Goal: Book appointment/travel/reservation

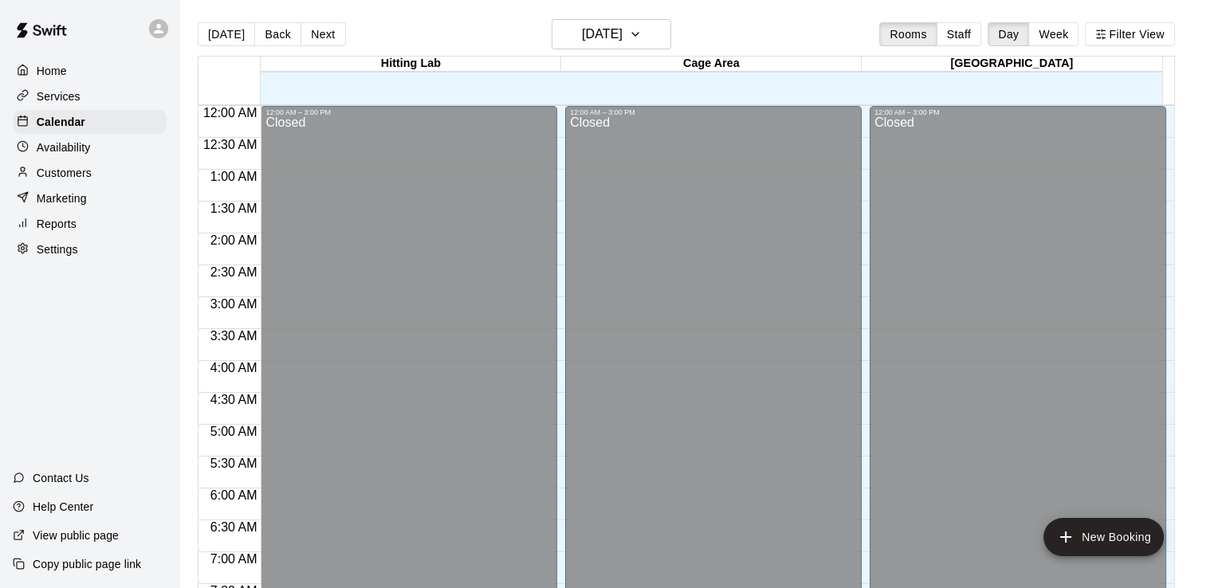
scroll to position [727, 0]
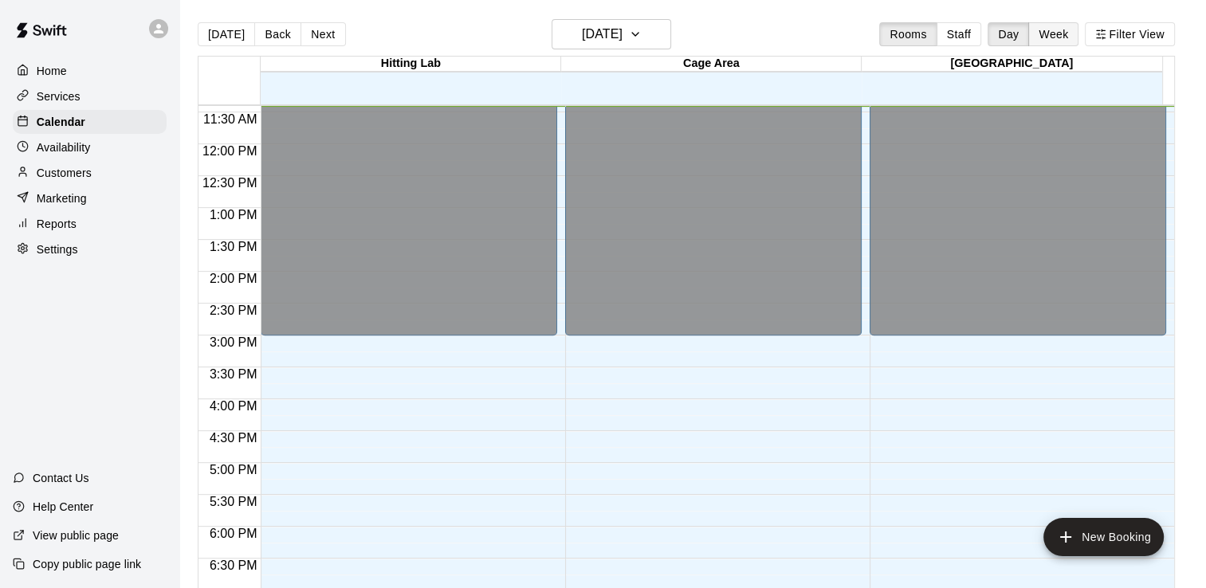
click at [1073, 37] on button "Week" at bounding box center [1053, 34] width 50 height 24
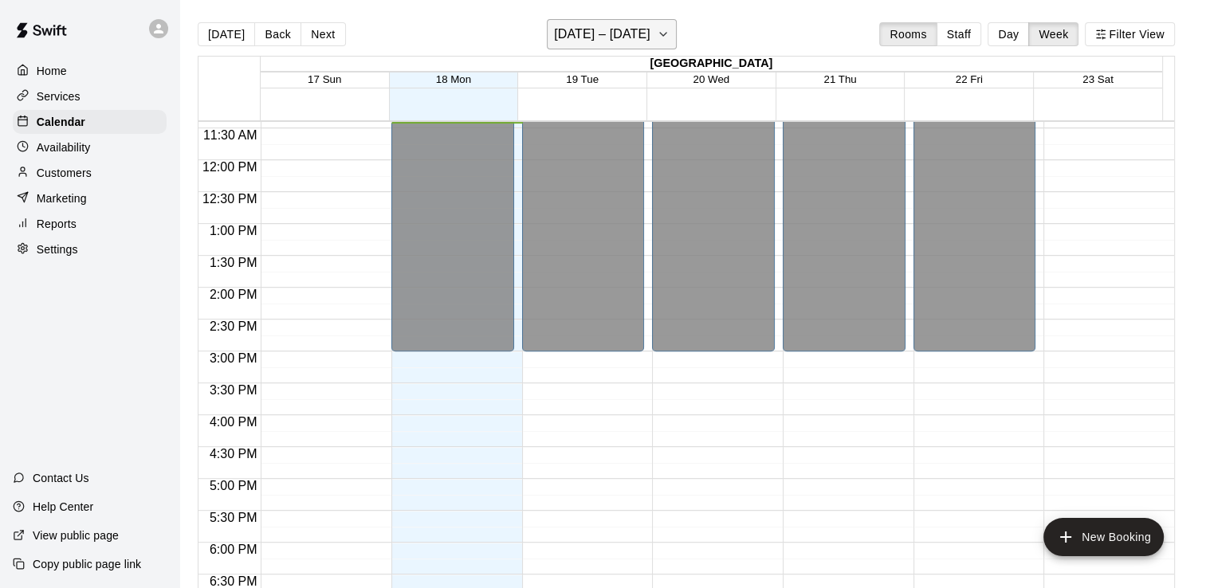
click at [661, 33] on icon "button" at bounding box center [663, 34] width 13 height 19
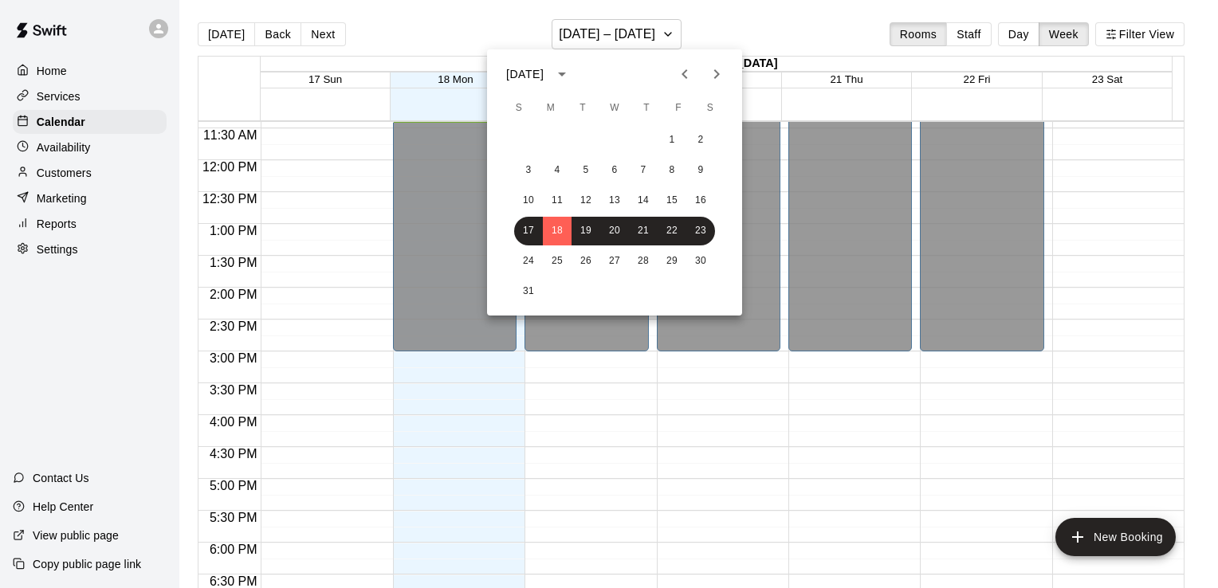
click at [571, 75] on icon "calendar view is open, switch to year view" at bounding box center [561, 74] width 19 height 19
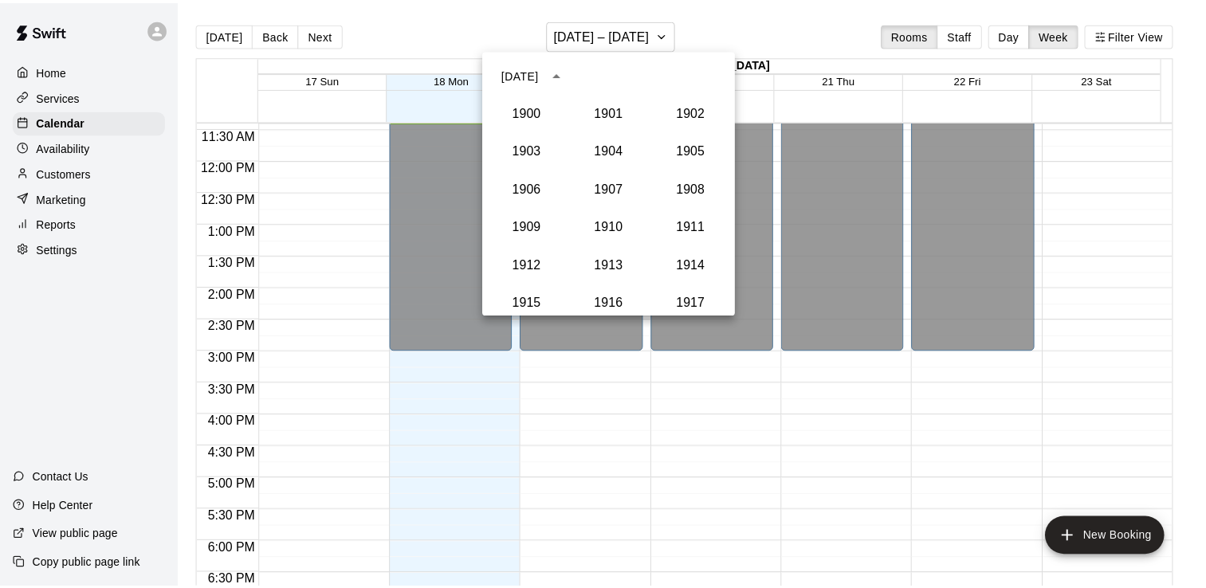
scroll to position [1476, 0]
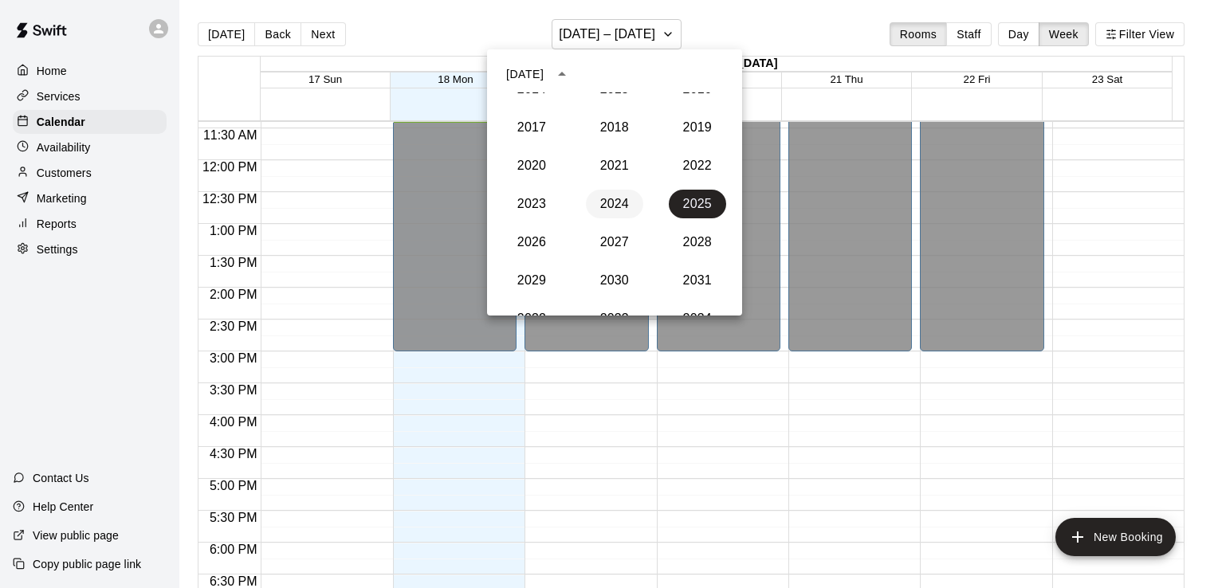
click at [612, 212] on button "2024" at bounding box center [614, 204] width 57 height 29
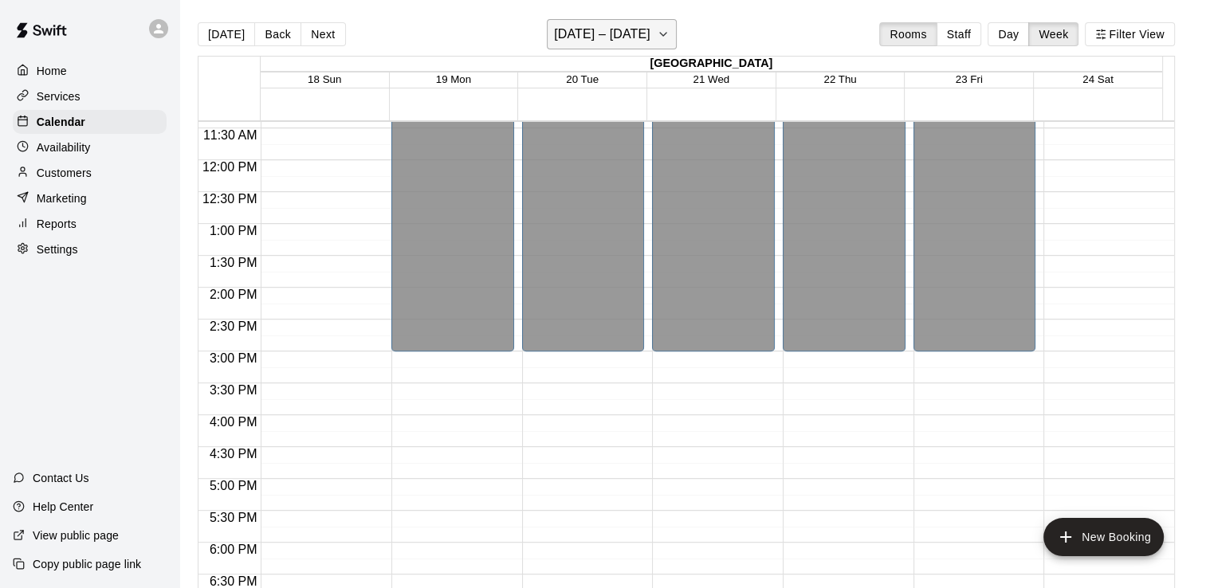
click at [670, 31] on button "[DATE] – [DATE]" at bounding box center [612, 34] width 130 height 30
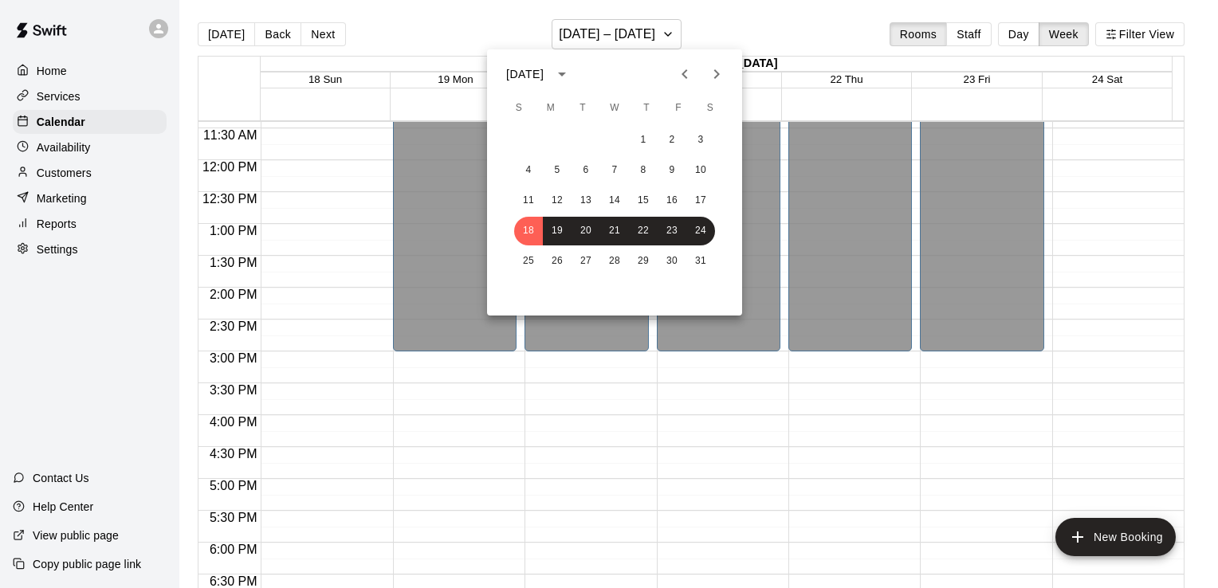
click at [704, 78] on button "Next month" at bounding box center [717, 74] width 32 height 32
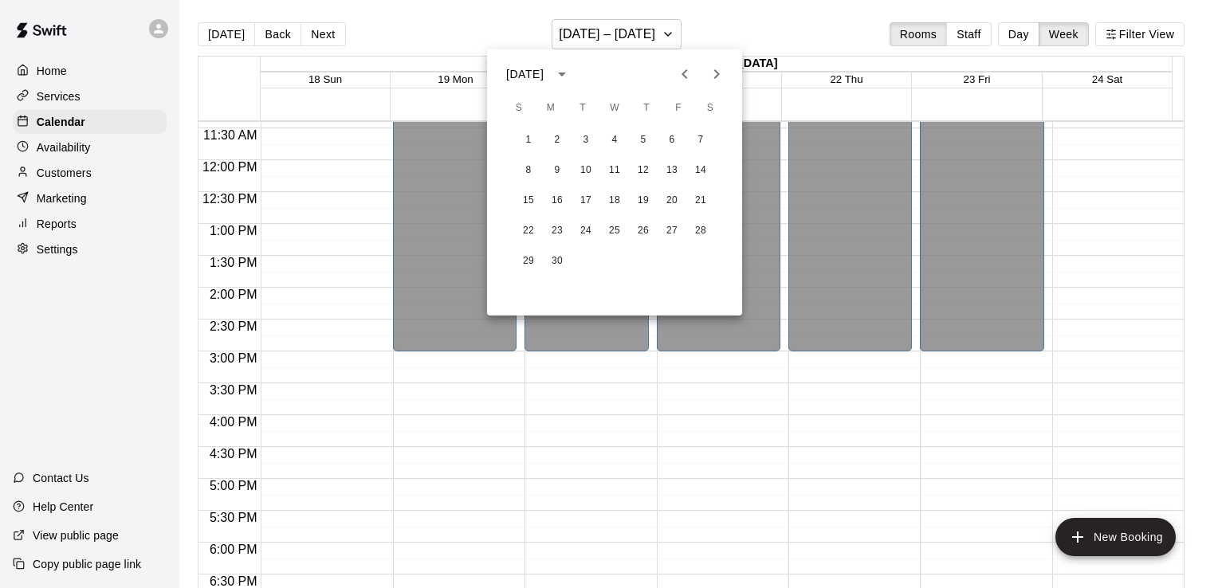
click at [713, 73] on icon "Next month" at bounding box center [716, 74] width 19 height 19
click at [529, 230] on button "20" at bounding box center [528, 231] width 29 height 29
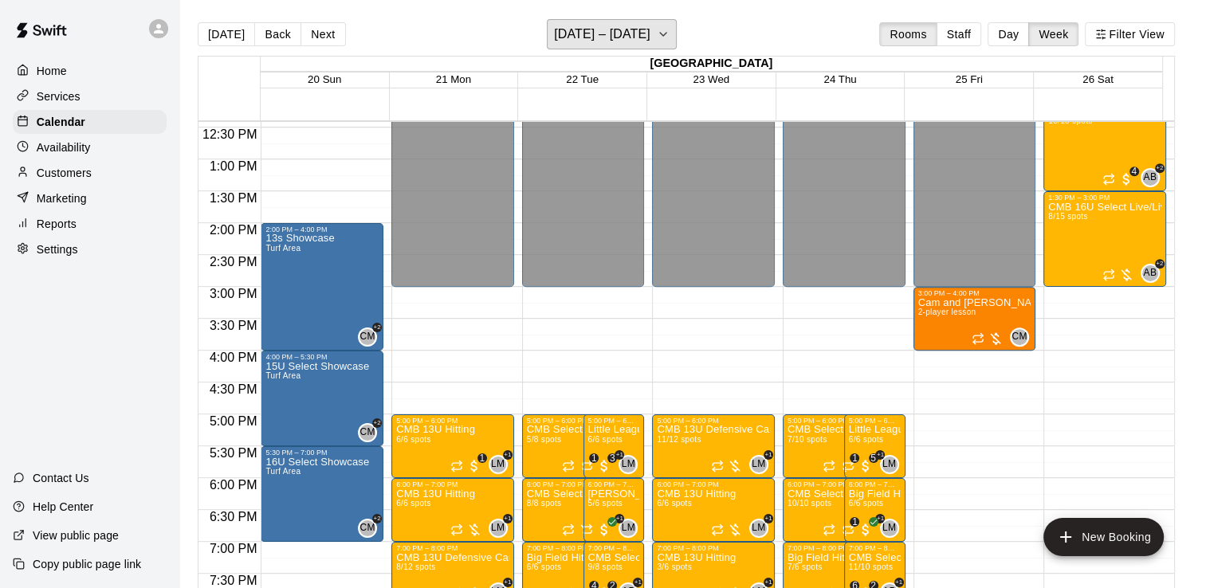
scroll to position [792, 0]
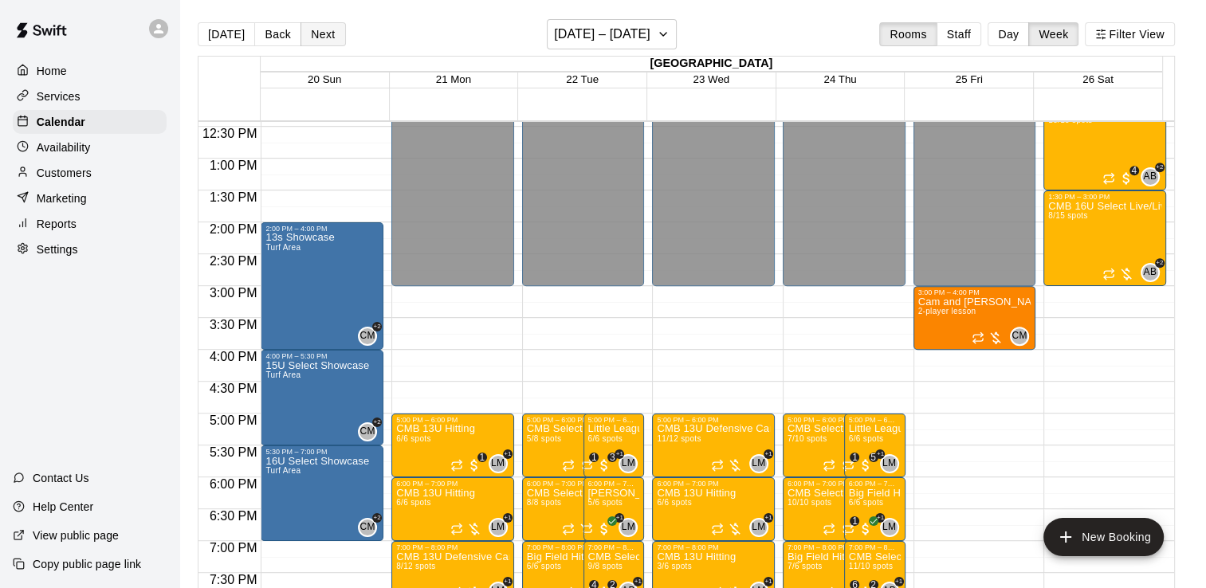
click at [326, 39] on button "Next" at bounding box center [322, 34] width 45 height 24
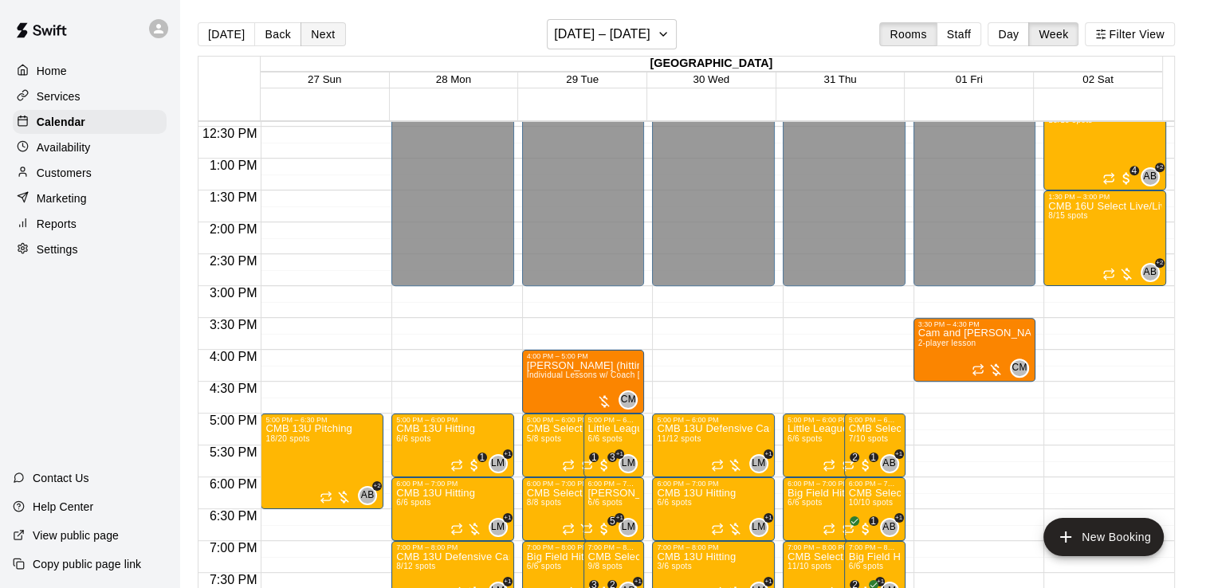
click at [325, 40] on button "Next" at bounding box center [322, 34] width 45 height 24
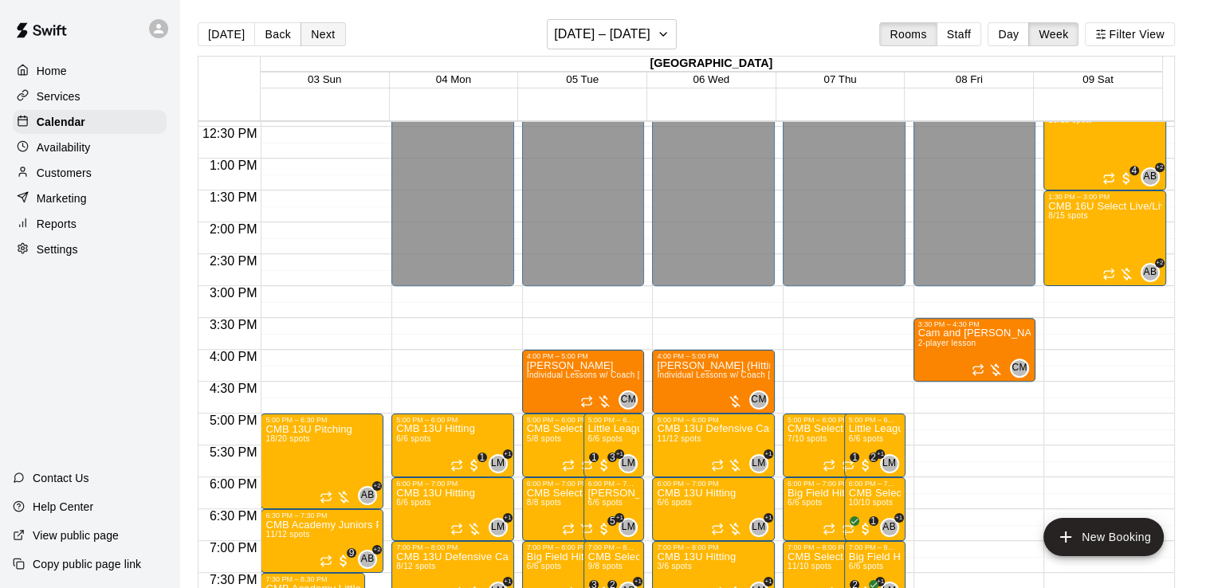
click at [328, 41] on button "Next" at bounding box center [322, 34] width 45 height 24
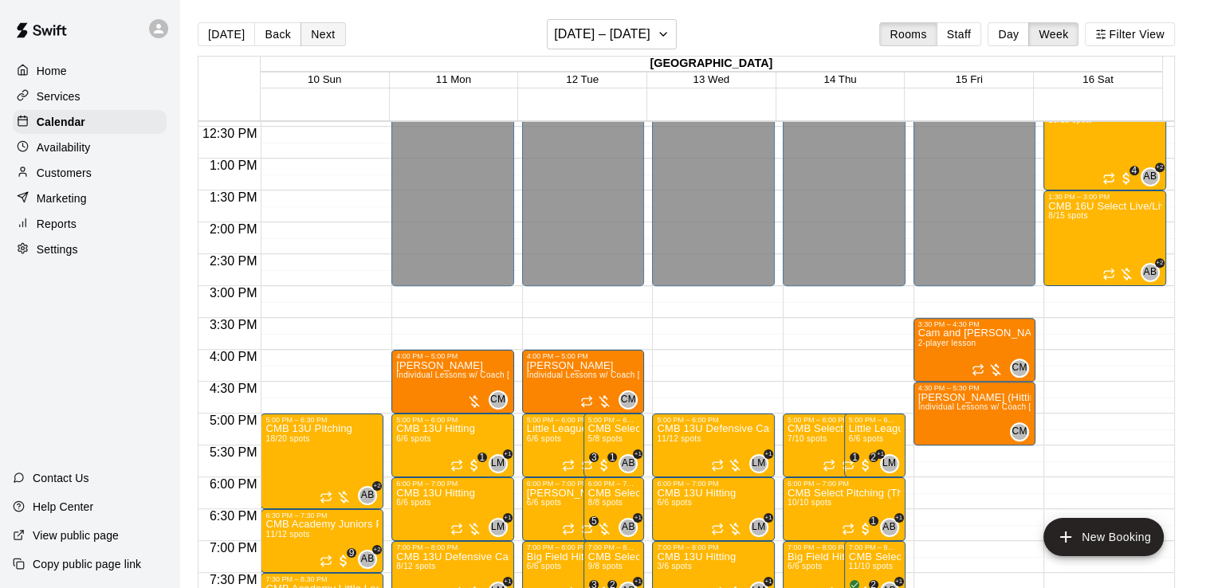
click at [318, 34] on button "Next" at bounding box center [322, 34] width 45 height 24
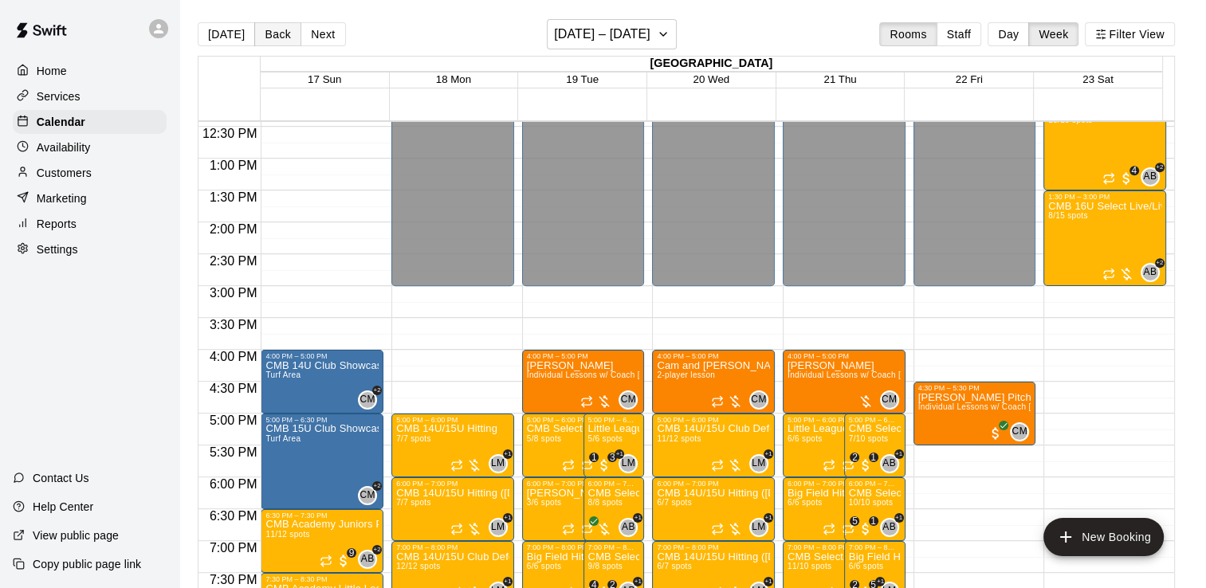
click at [289, 41] on button "Back" at bounding box center [277, 34] width 47 height 24
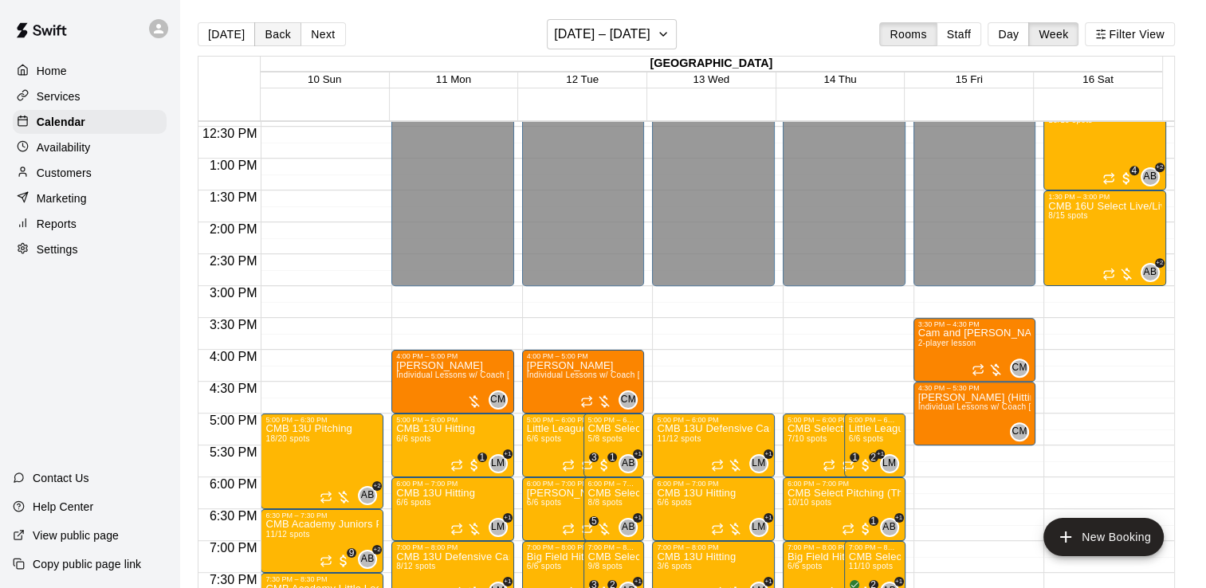
click at [277, 35] on button "Back" at bounding box center [277, 34] width 47 height 24
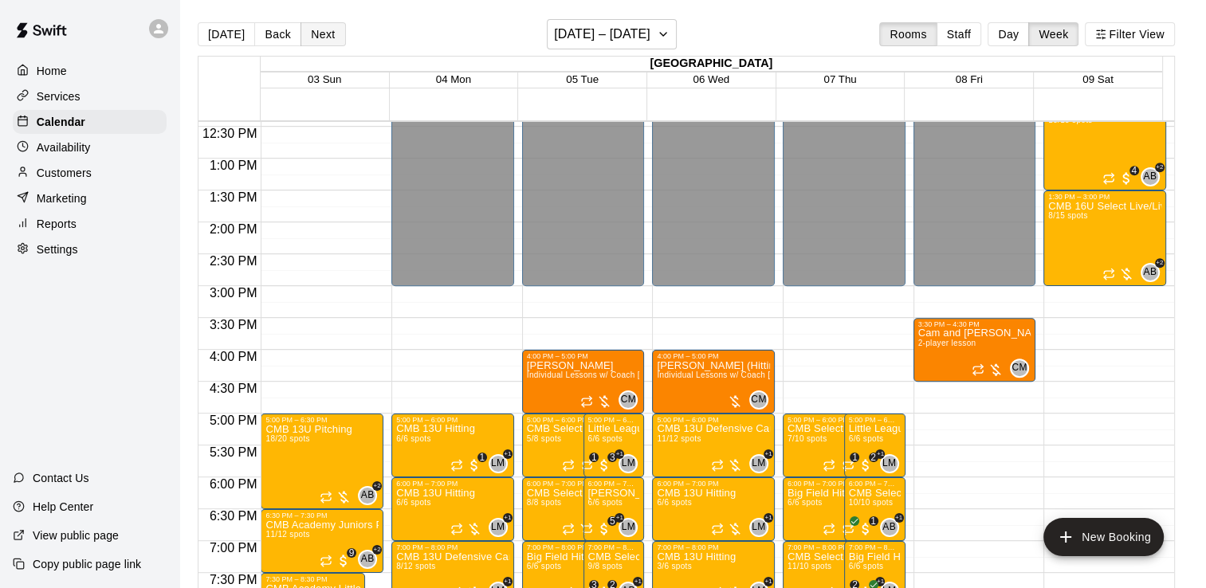
click at [323, 29] on button "Next" at bounding box center [322, 34] width 45 height 24
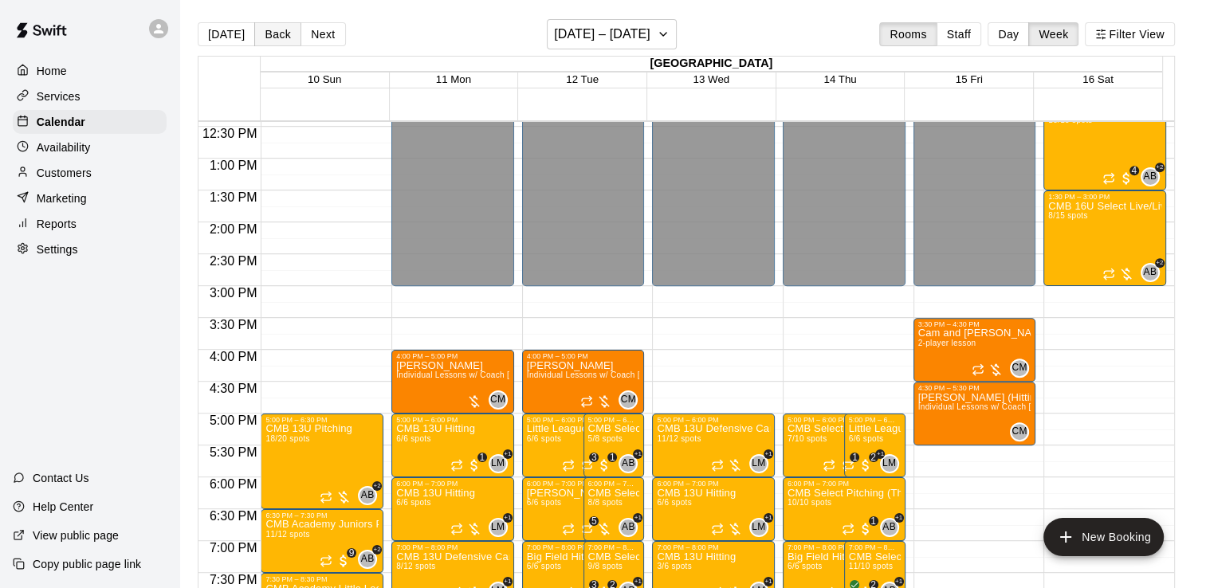
click at [265, 35] on button "Back" at bounding box center [277, 34] width 47 height 24
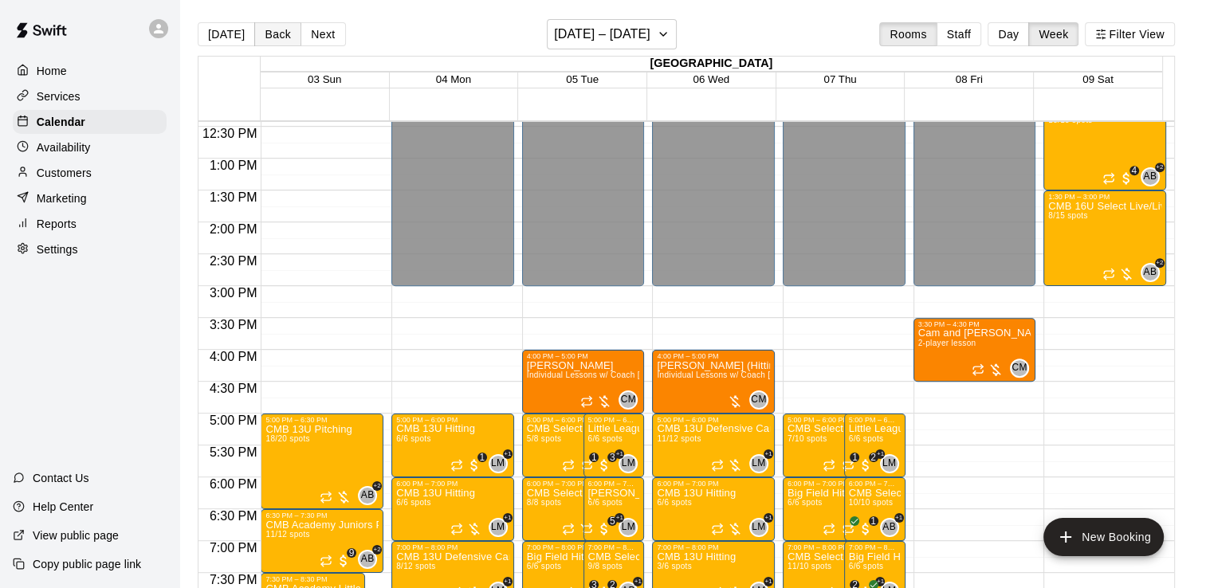
click at [288, 29] on button "Back" at bounding box center [277, 34] width 47 height 24
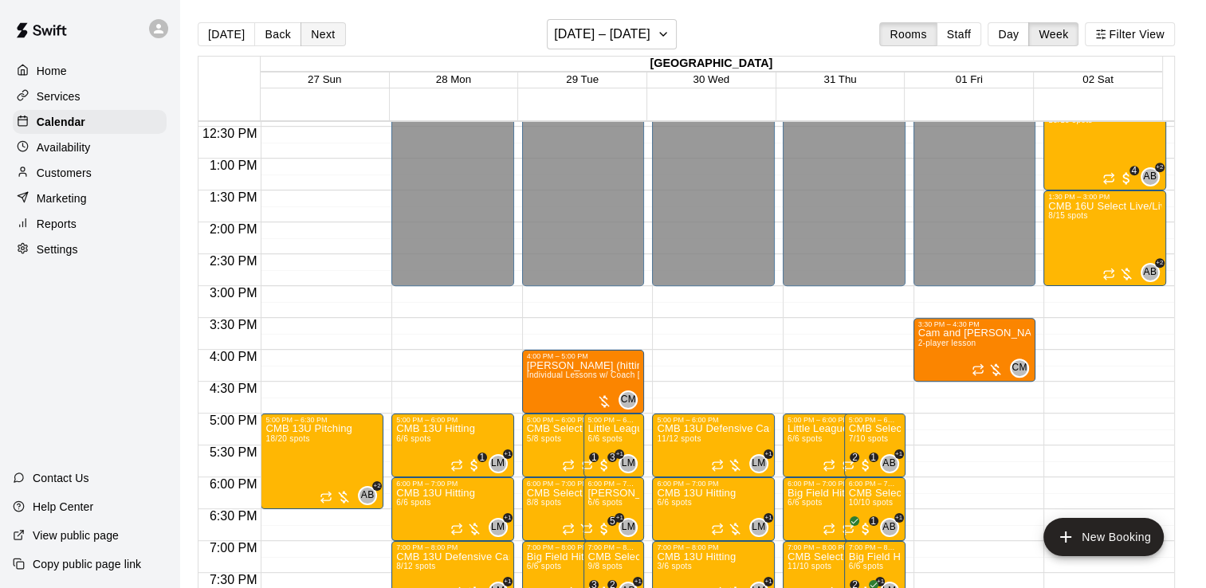
click at [325, 35] on button "Next" at bounding box center [322, 34] width 45 height 24
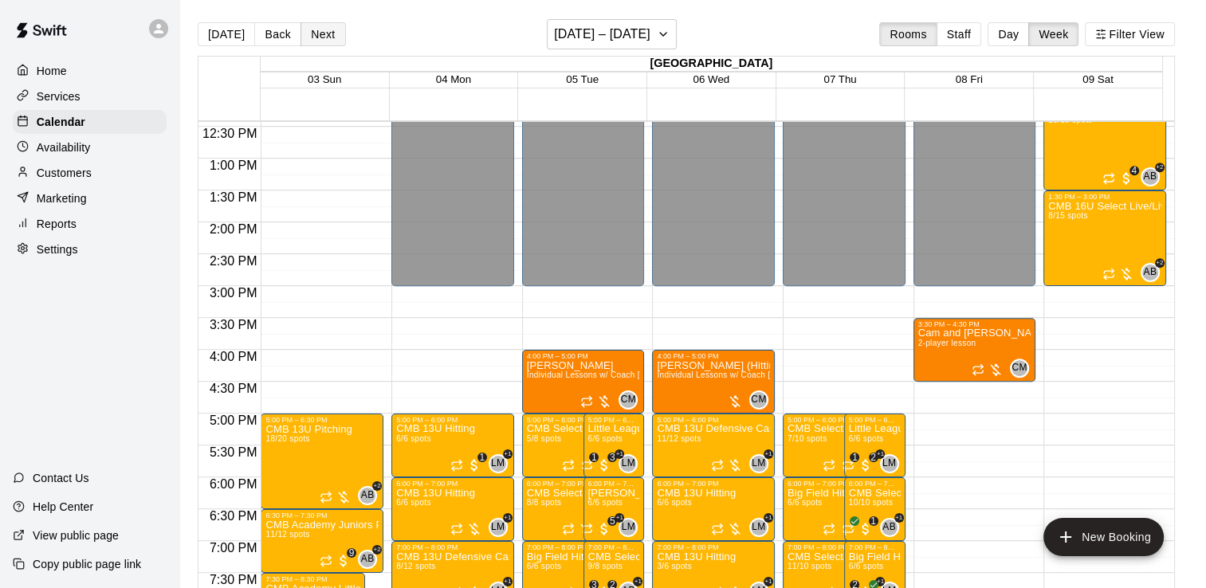
click at [323, 32] on button "Next" at bounding box center [322, 34] width 45 height 24
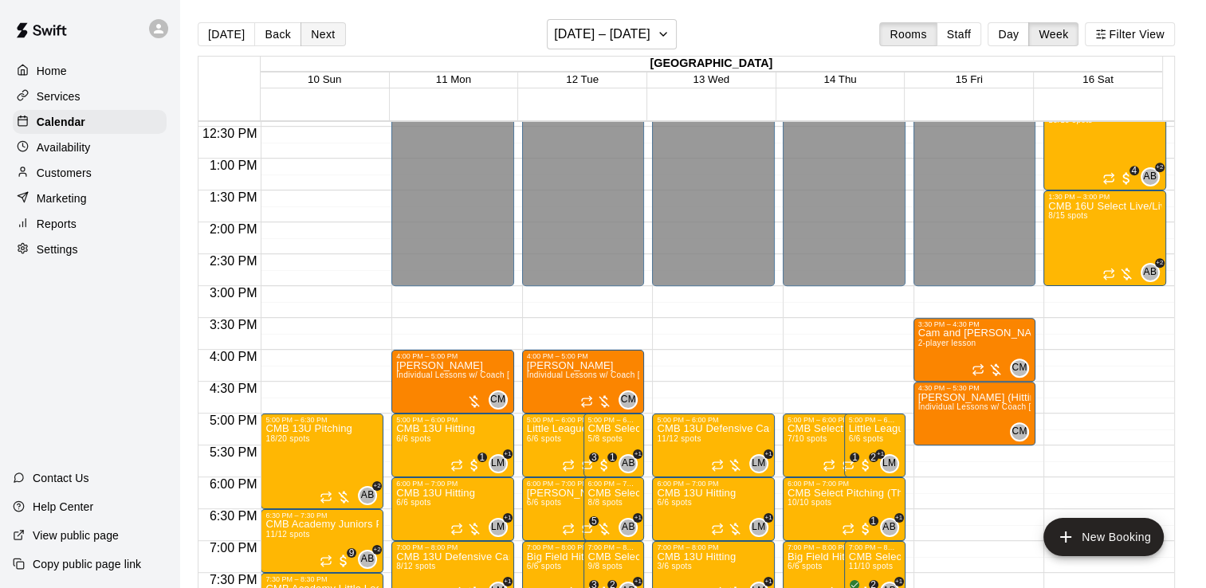
click at [329, 31] on button "Next" at bounding box center [322, 34] width 45 height 24
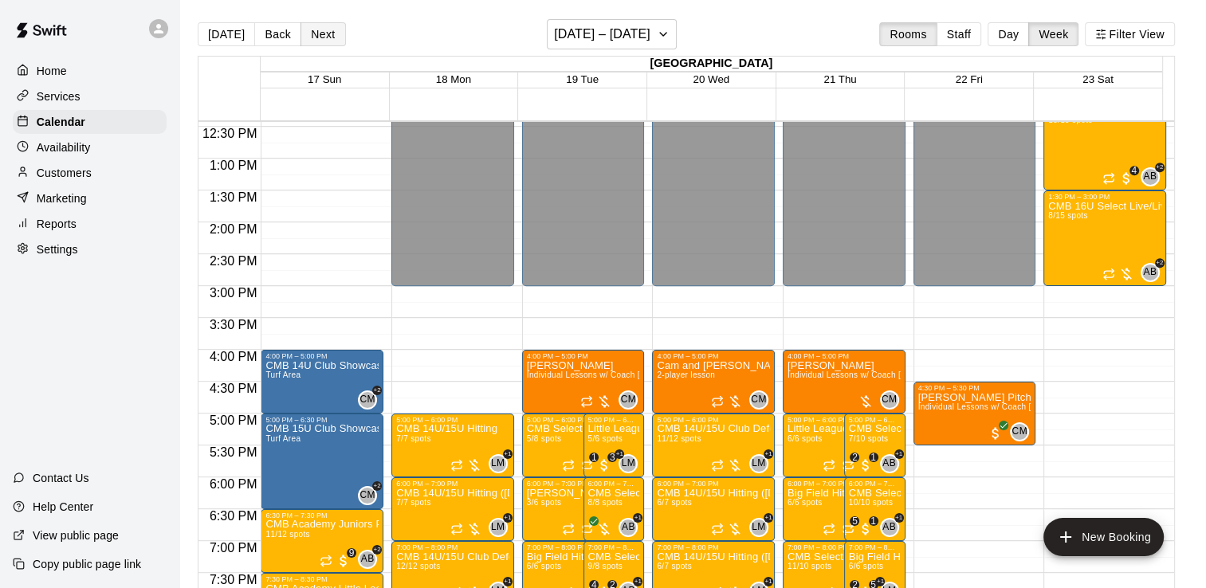
click at [335, 31] on button "Next" at bounding box center [322, 34] width 45 height 24
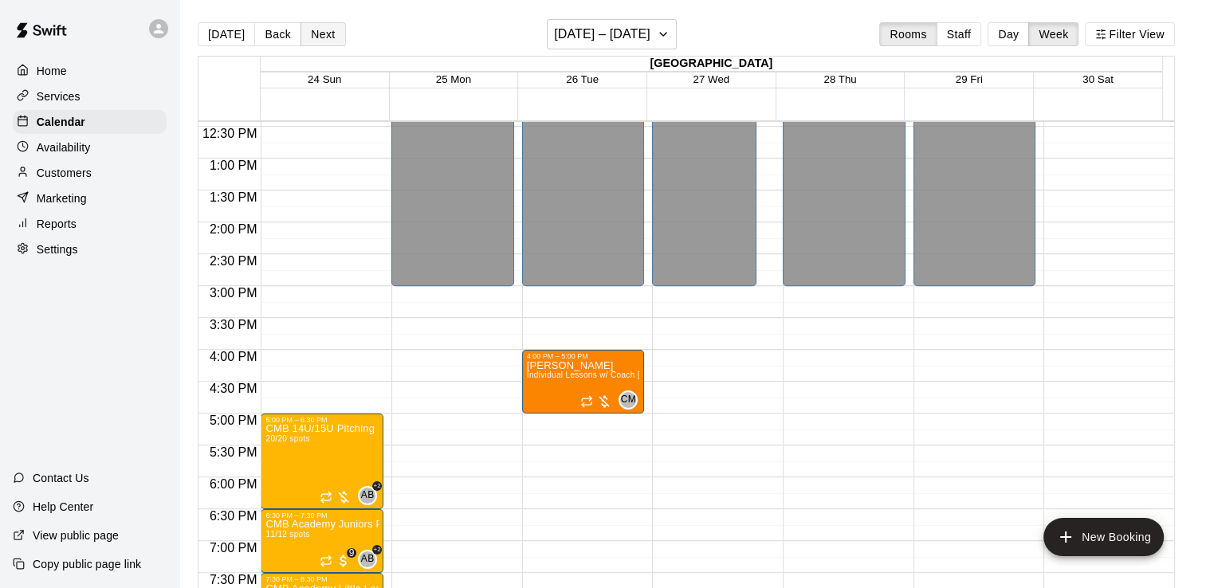
click at [329, 29] on button "Next" at bounding box center [322, 34] width 45 height 24
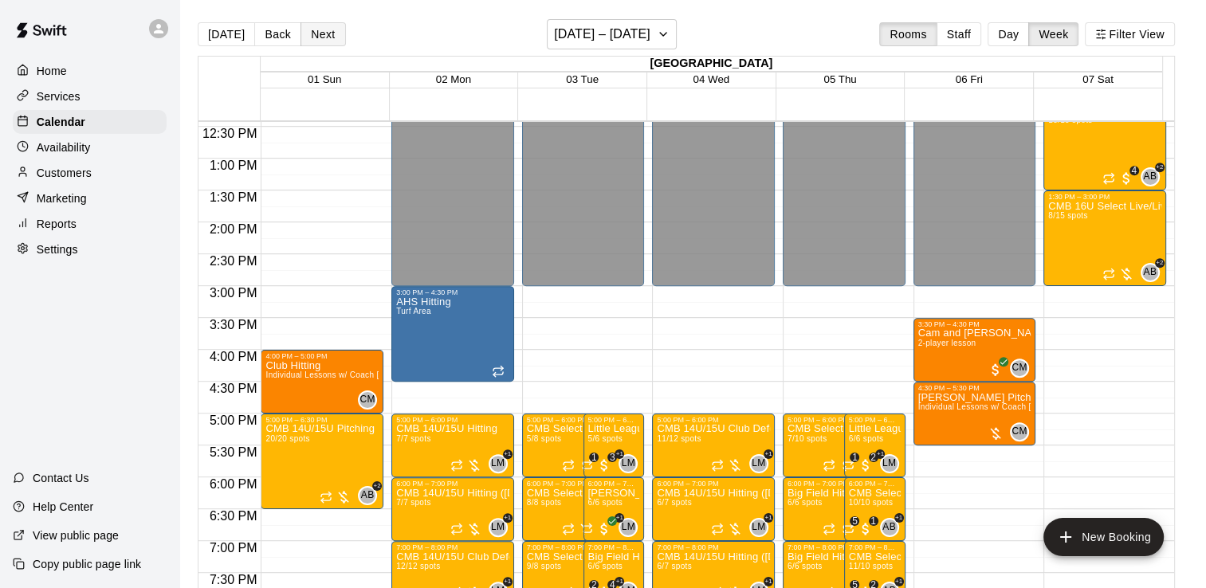
click at [338, 38] on button "Next" at bounding box center [322, 34] width 45 height 24
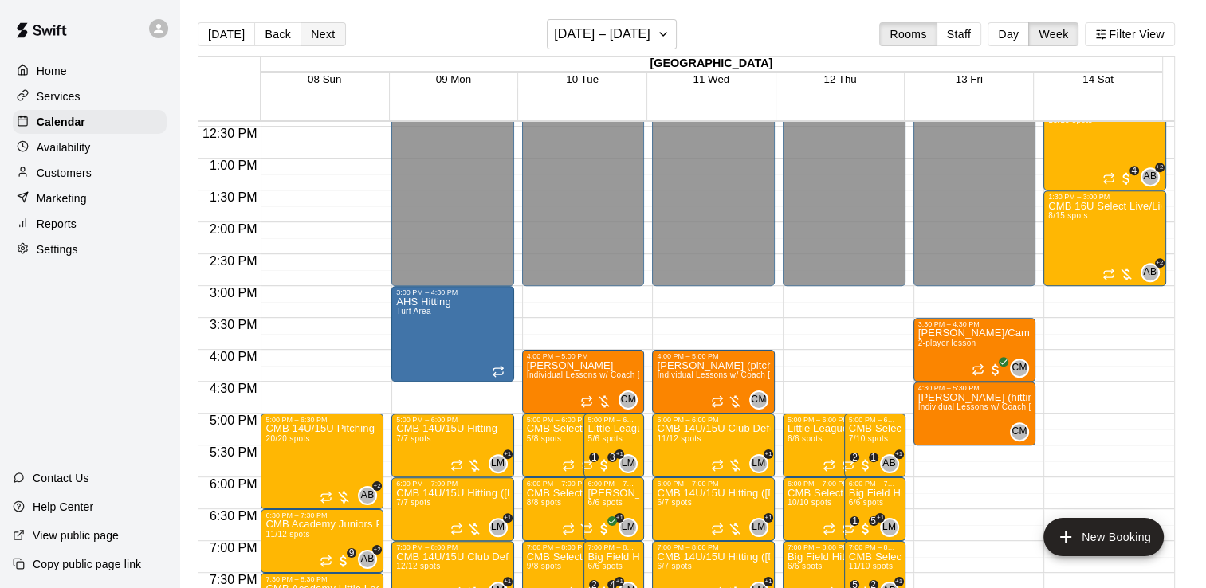
click at [328, 32] on button "Next" at bounding box center [322, 34] width 45 height 24
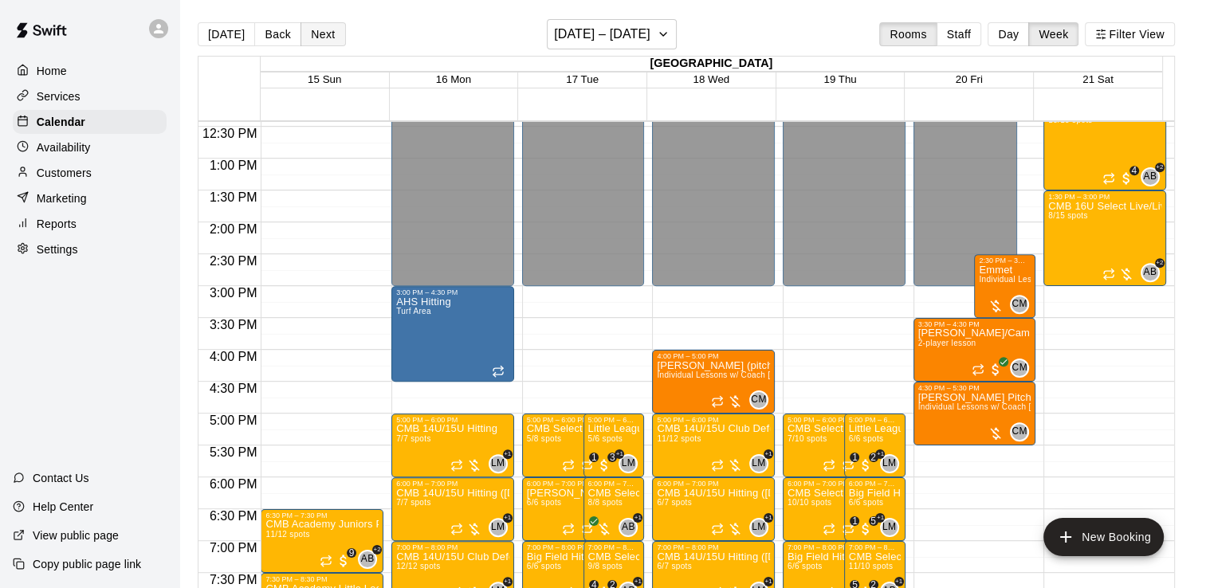
click at [323, 33] on button "Next" at bounding box center [322, 34] width 45 height 24
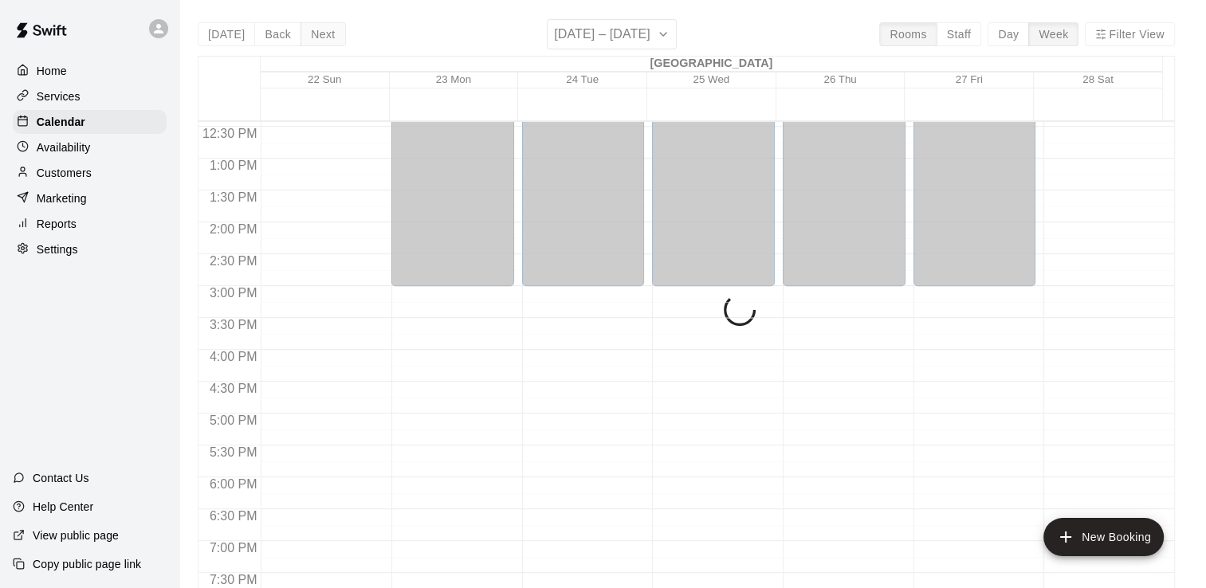
click at [324, 31] on button "Next" at bounding box center [322, 34] width 45 height 24
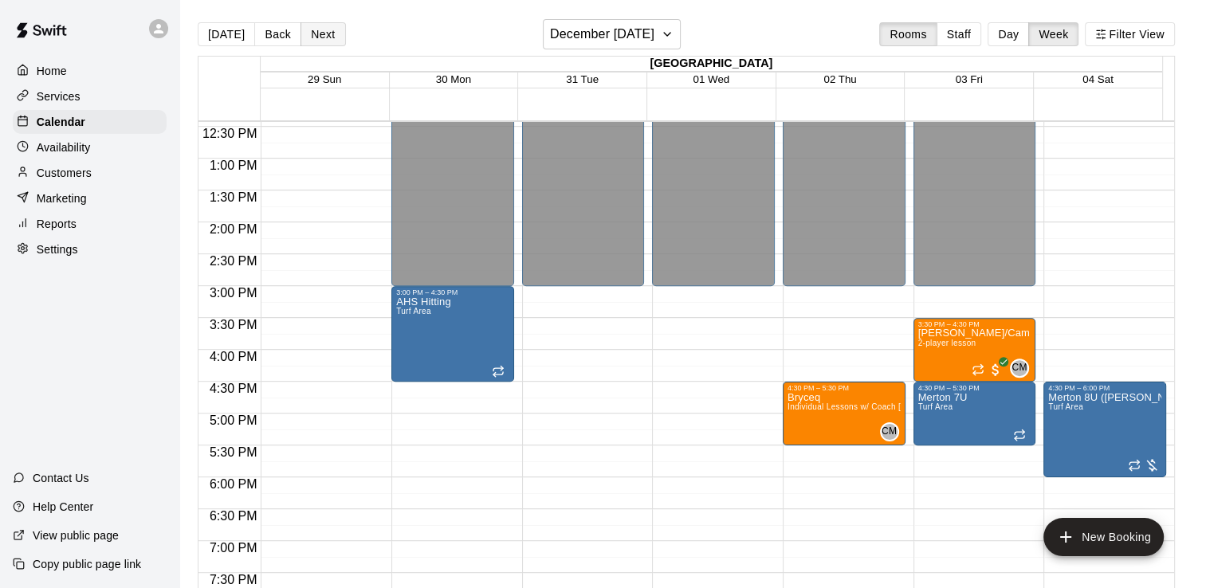
click at [325, 32] on button "Next" at bounding box center [322, 34] width 45 height 24
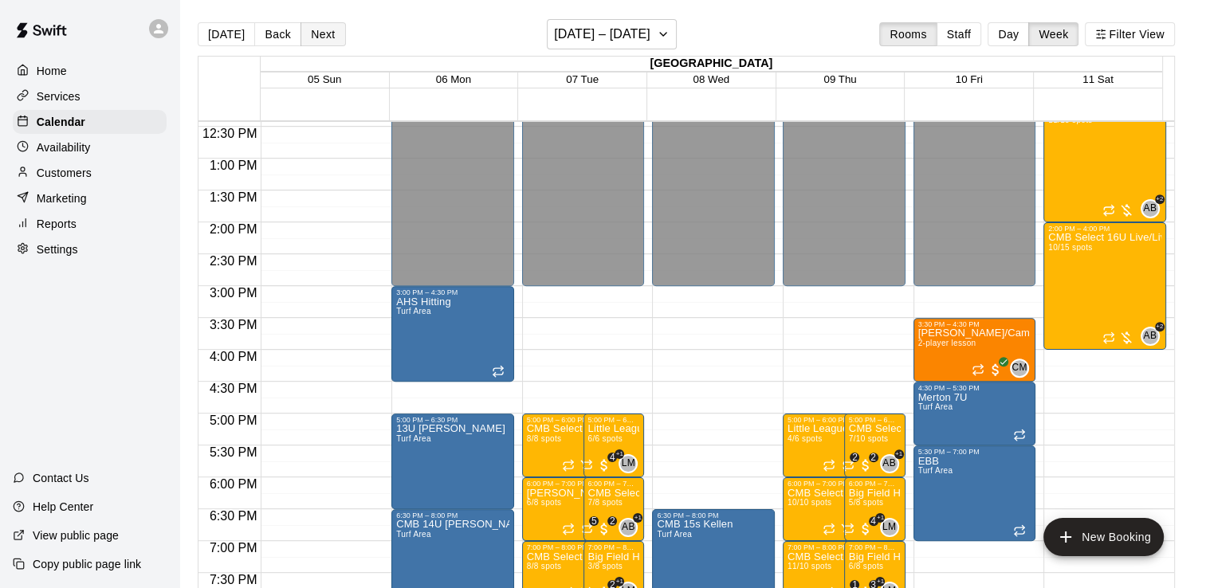
click at [328, 35] on button "Next" at bounding box center [322, 34] width 45 height 24
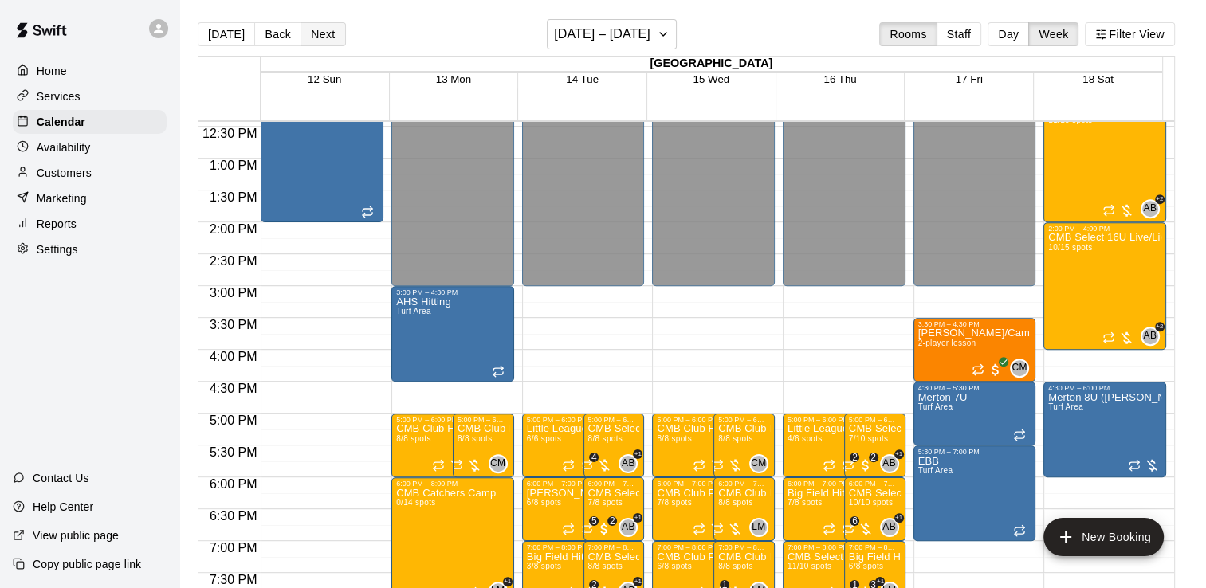
click at [328, 35] on button "Next" at bounding box center [322, 34] width 45 height 24
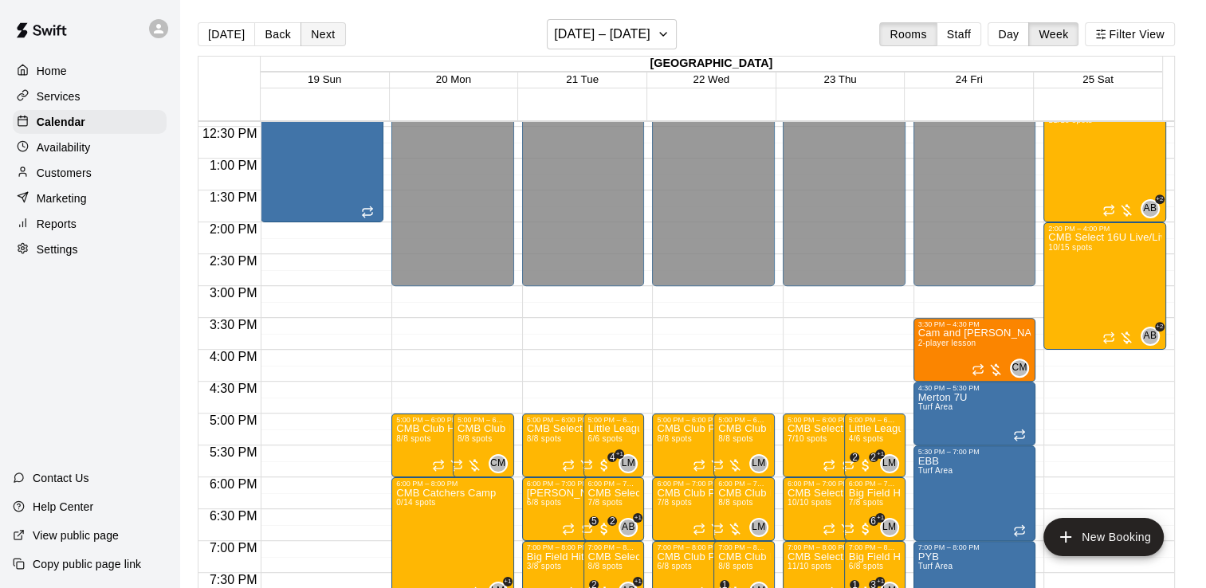
click at [328, 36] on button "Next" at bounding box center [322, 34] width 45 height 24
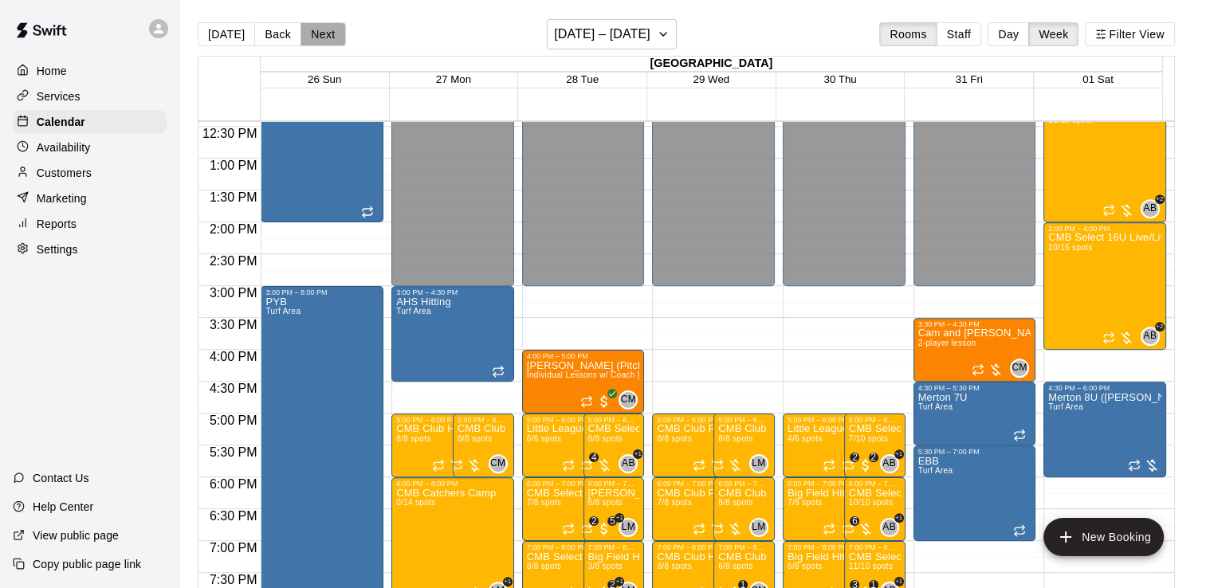
click at [322, 33] on button "Next" at bounding box center [322, 34] width 45 height 24
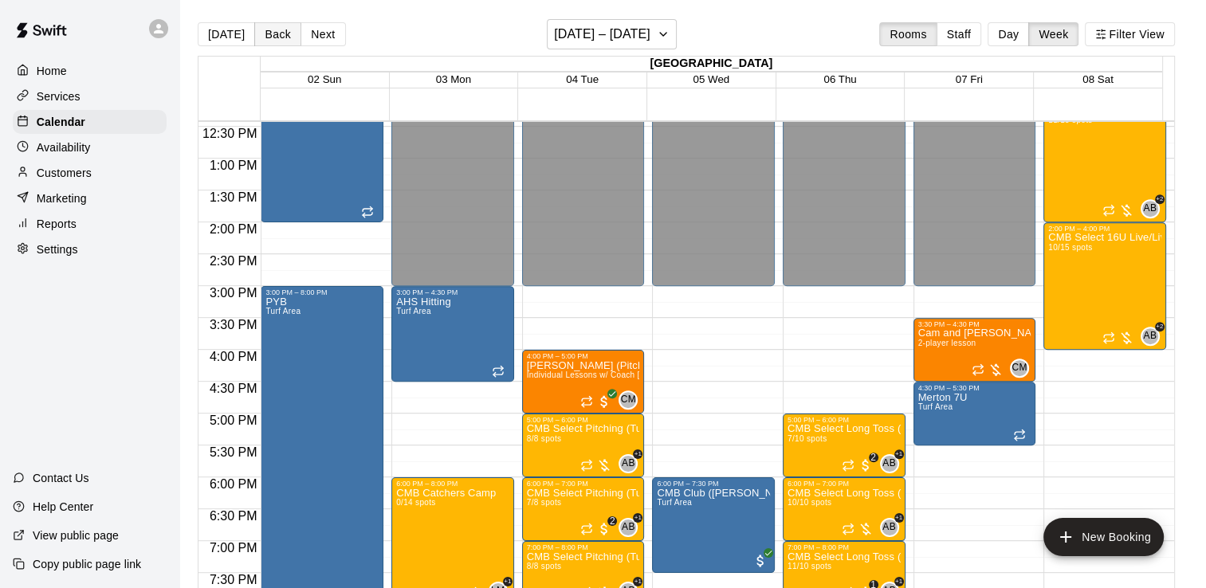
click at [269, 36] on button "Back" at bounding box center [277, 34] width 47 height 24
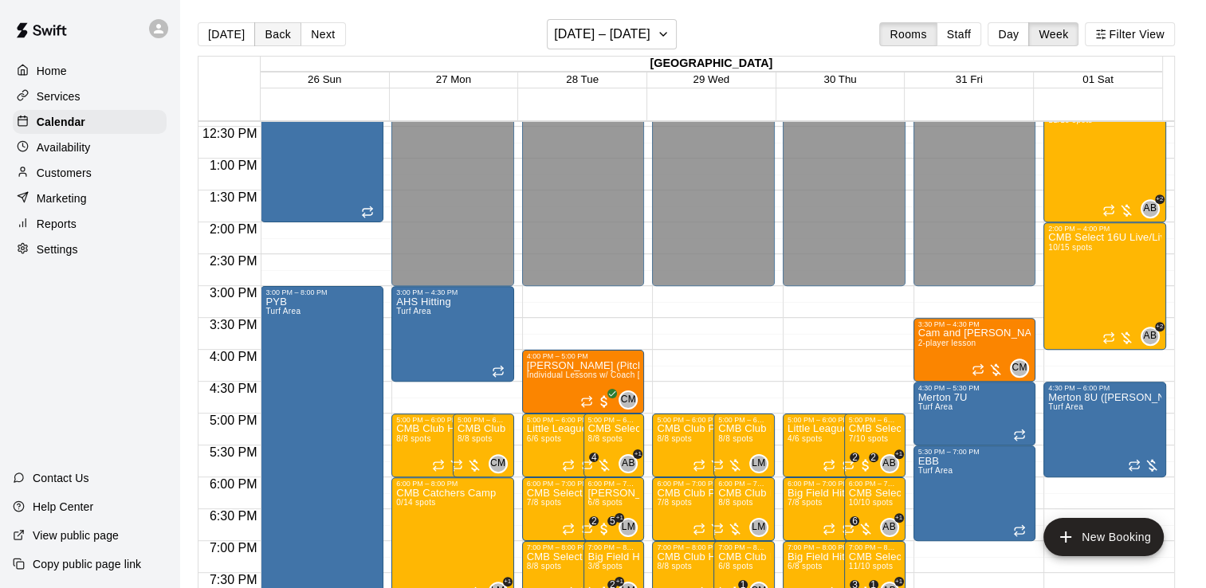
click at [282, 37] on button "Back" at bounding box center [277, 34] width 47 height 24
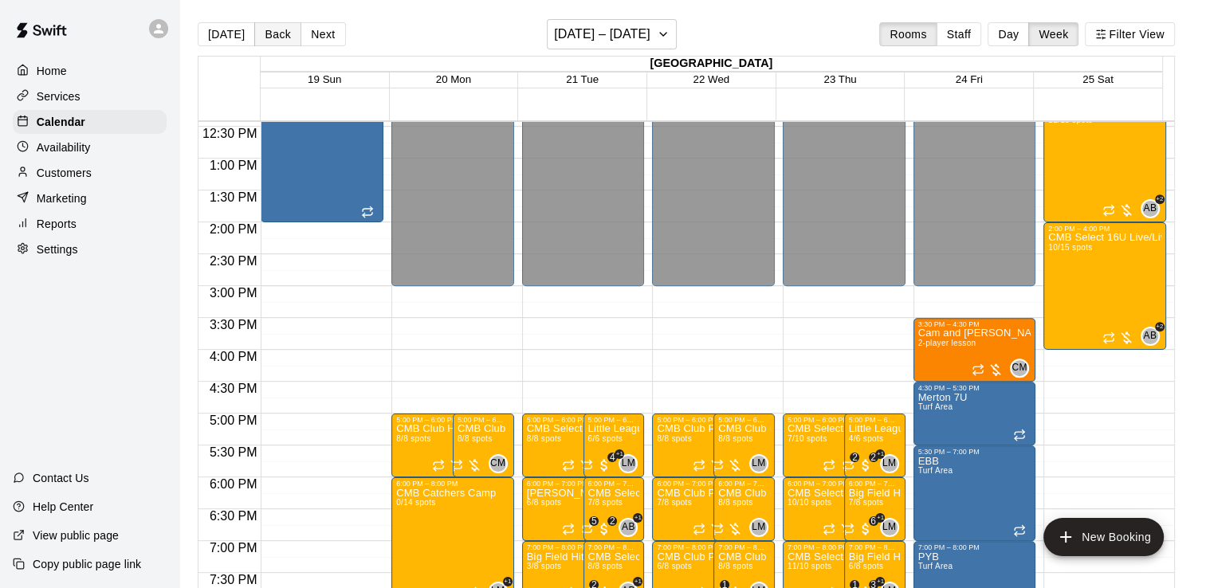
click at [285, 37] on button "Back" at bounding box center [277, 34] width 47 height 24
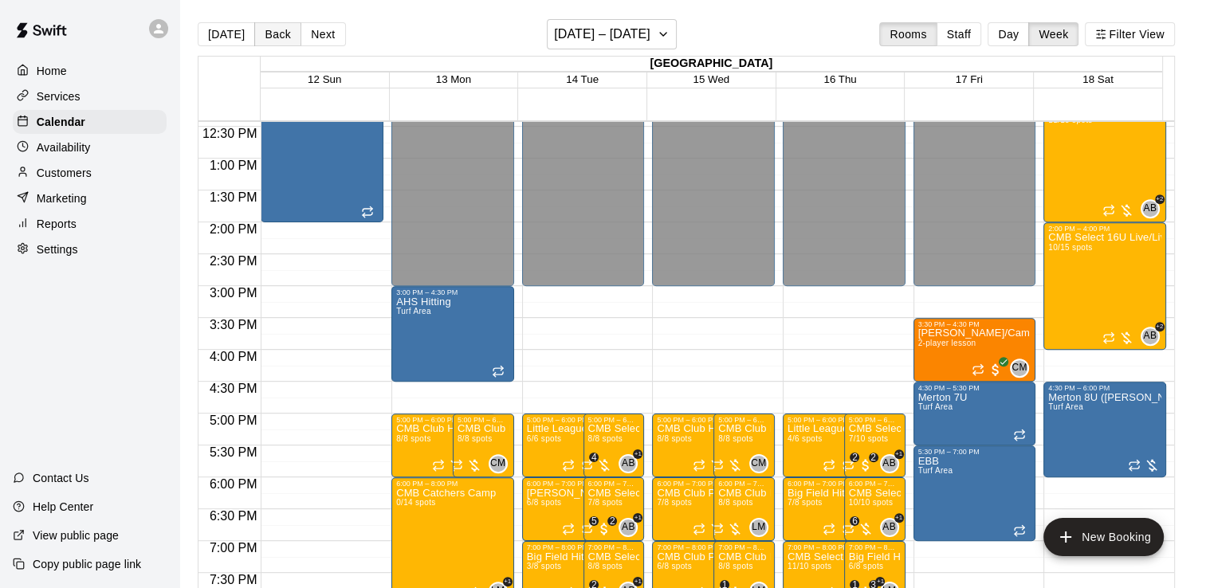
click at [286, 40] on button "Back" at bounding box center [277, 34] width 47 height 24
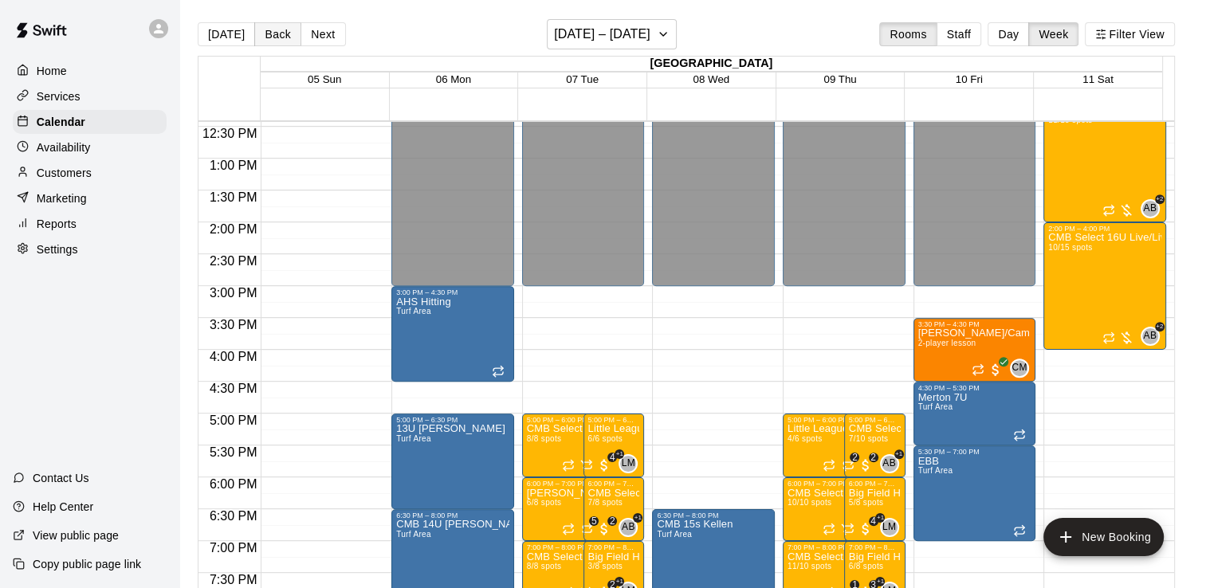
click at [283, 41] on button "Back" at bounding box center [277, 34] width 47 height 24
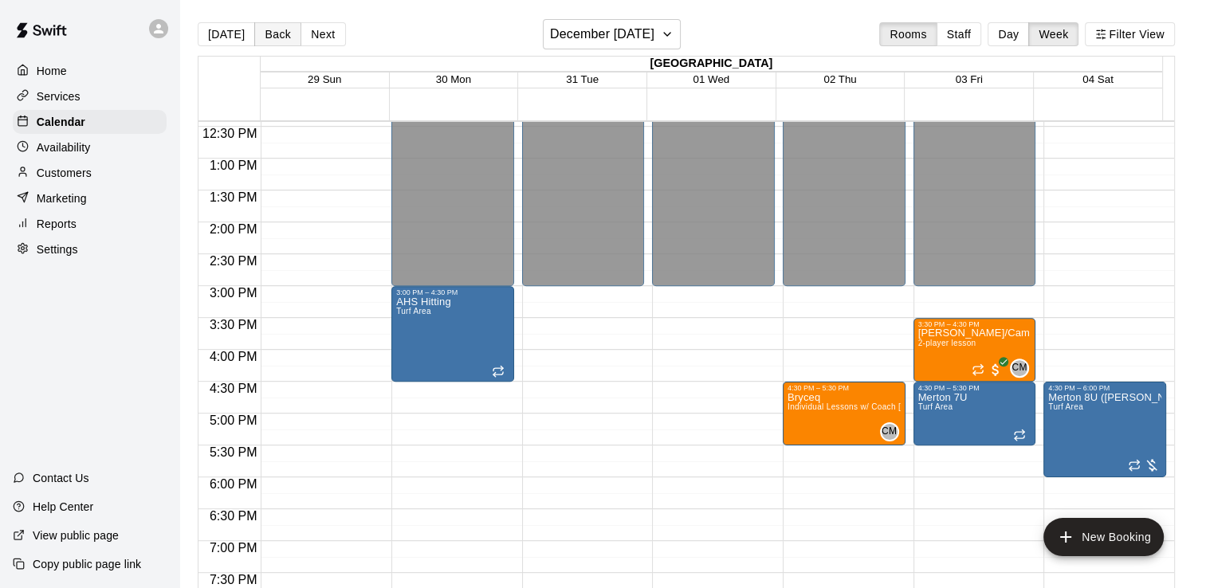
click at [285, 43] on button "Back" at bounding box center [277, 34] width 47 height 24
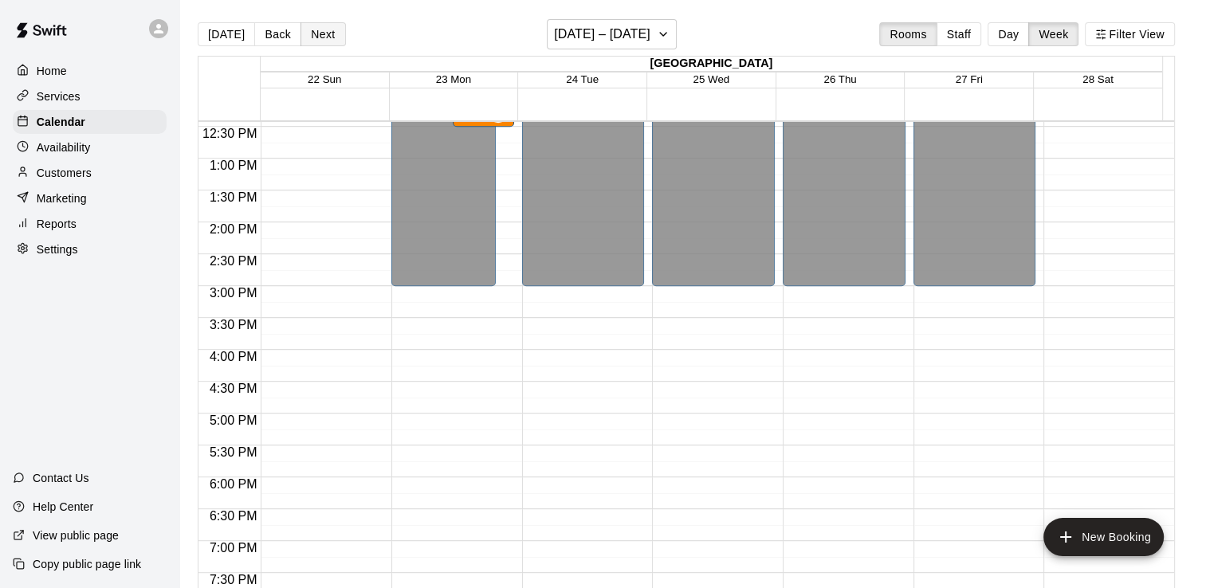
click at [318, 33] on button "Next" at bounding box center [322, 34] width 45 height 24
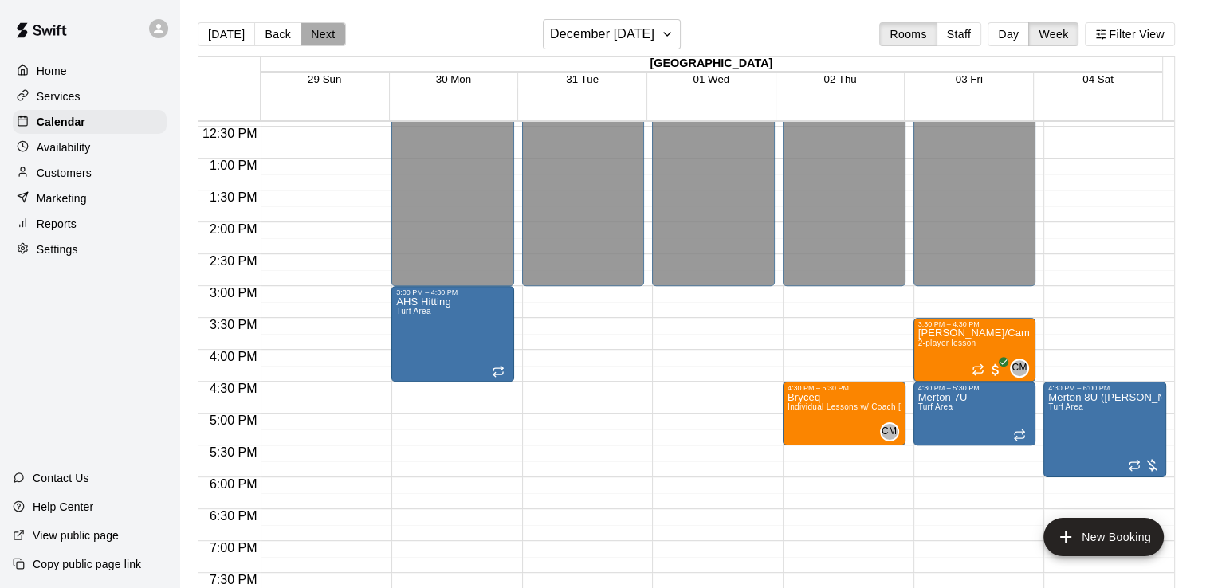
click at [319, 39] on button "Next" at bounding box center [322, 34] width 45 height 24
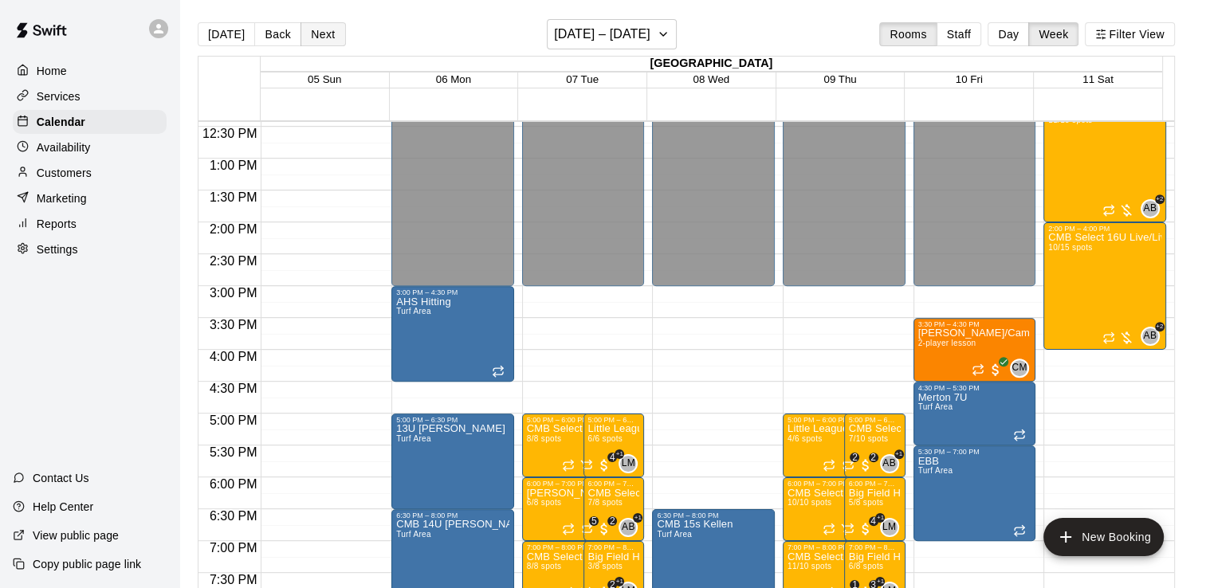
click at [318, 34] on button "Next" at bounding box center [322, 34] width 45 height 24
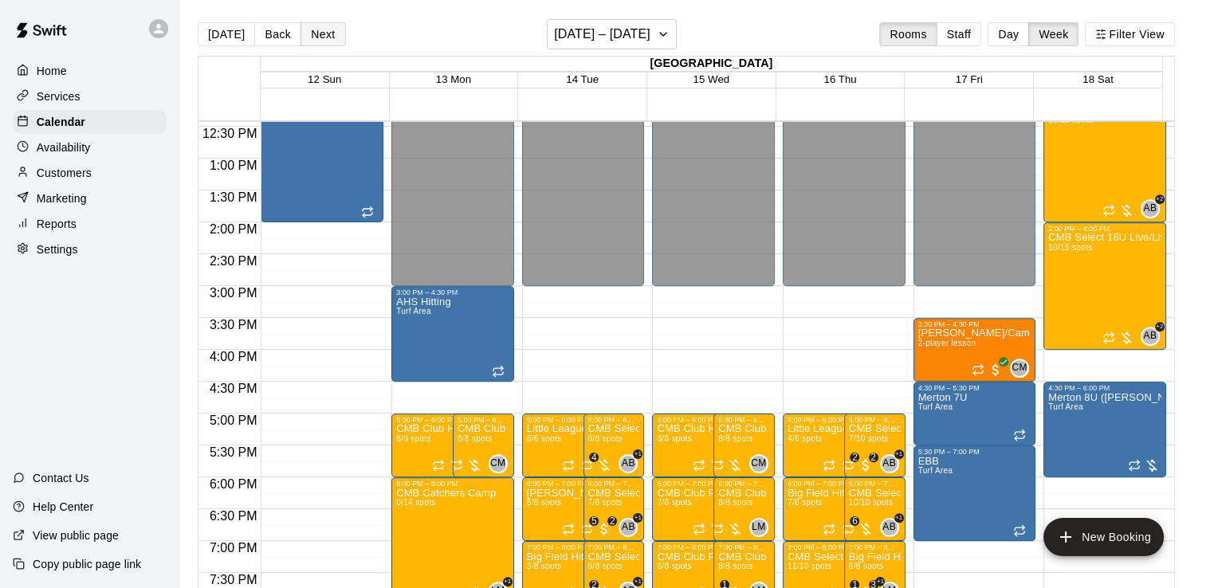
click at [322, 41] on button "Next" at bounding box center [322, 34] width 45 height 24
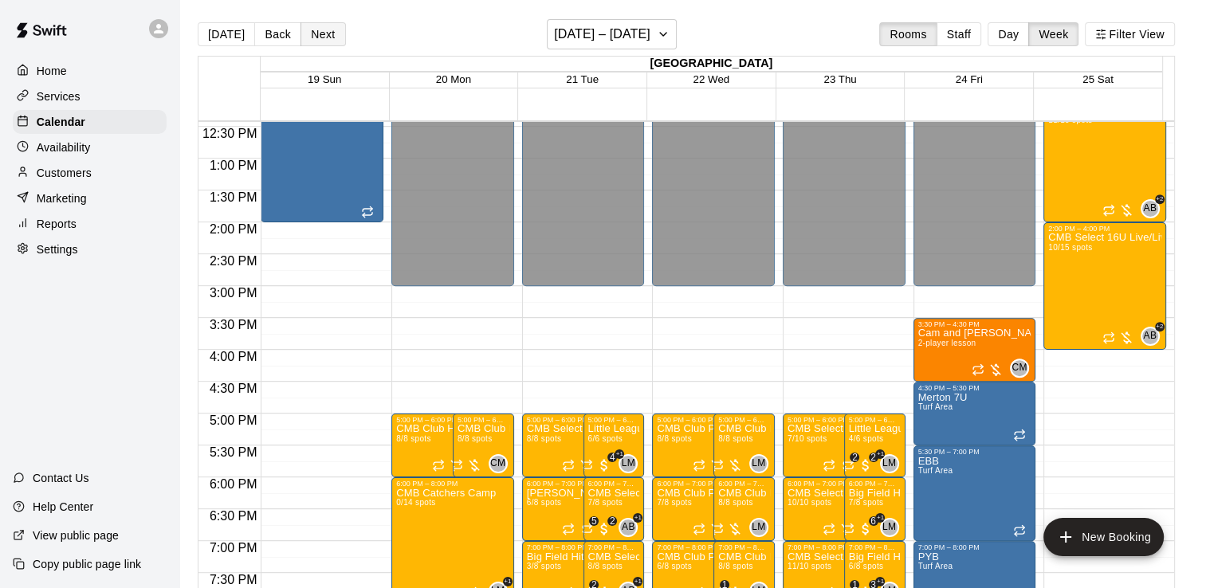
click at [320, 37] on button "Next" at bounding box center [322, 34] width 45 height 24
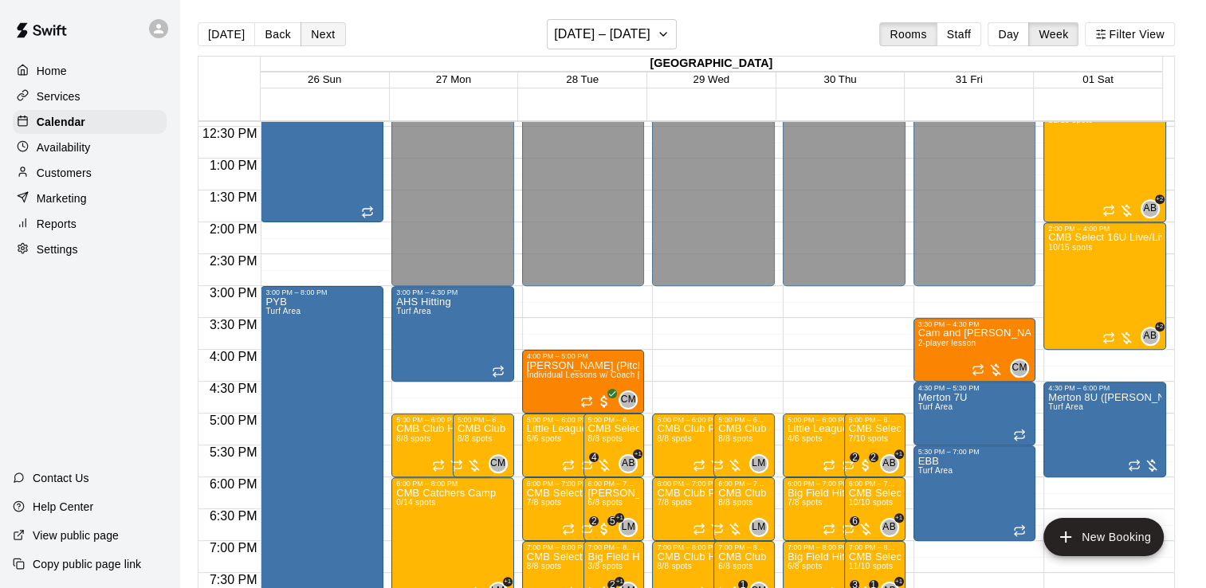
click at [316, 38] on button "Next" at bounding box center [322, 34] width 45 height 24
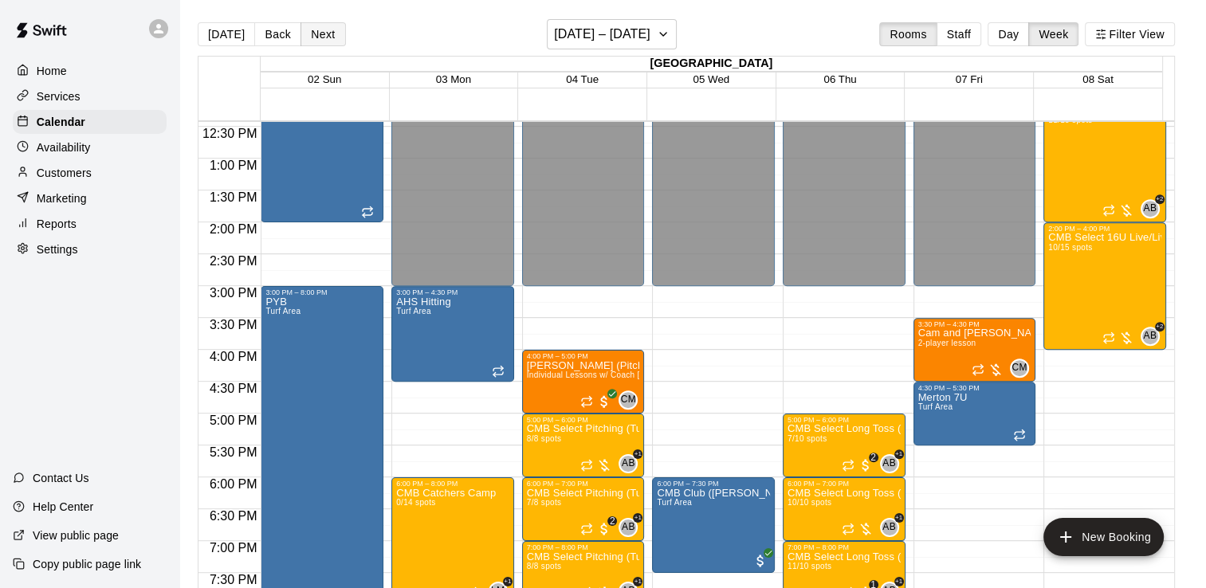
click at [316, 38] on button "Next" at bounding box center [322, 34] width 45 height 24
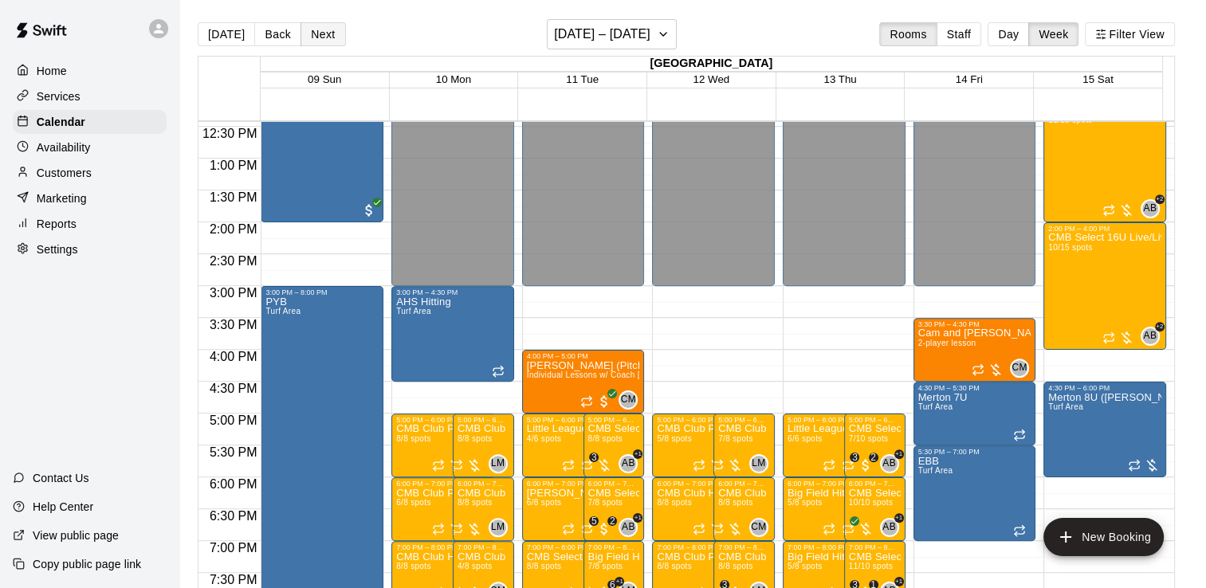
click at [321, 38] on button "Next" at bounding box center [322, 34] width 45 height 24
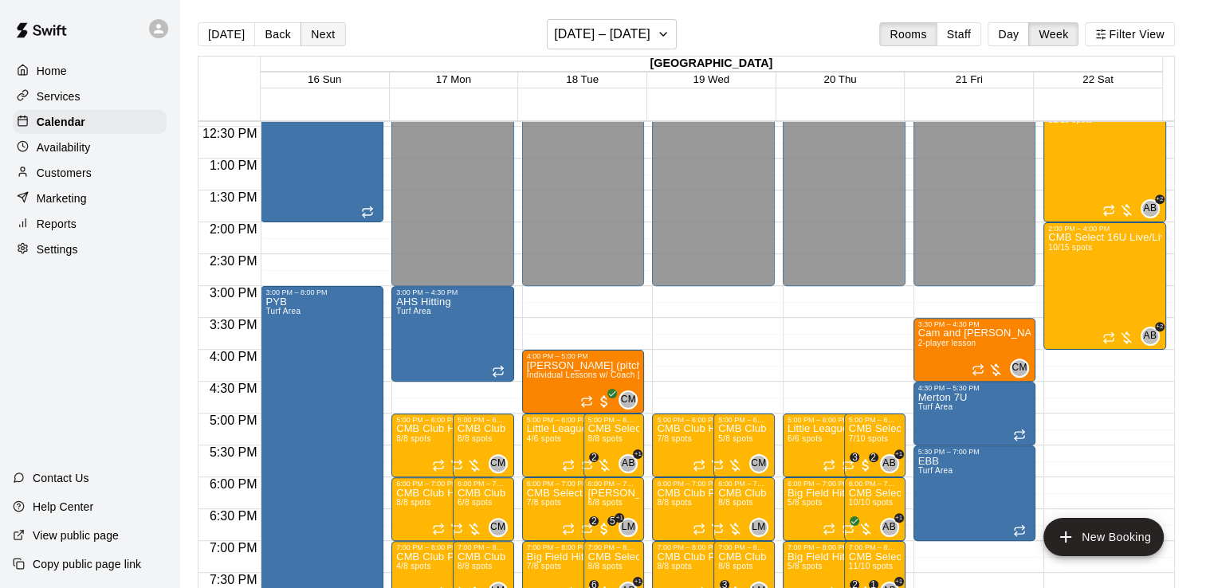
click at [319, 37] on button "Next" at bounding box center [322, 34] width 45 height 24
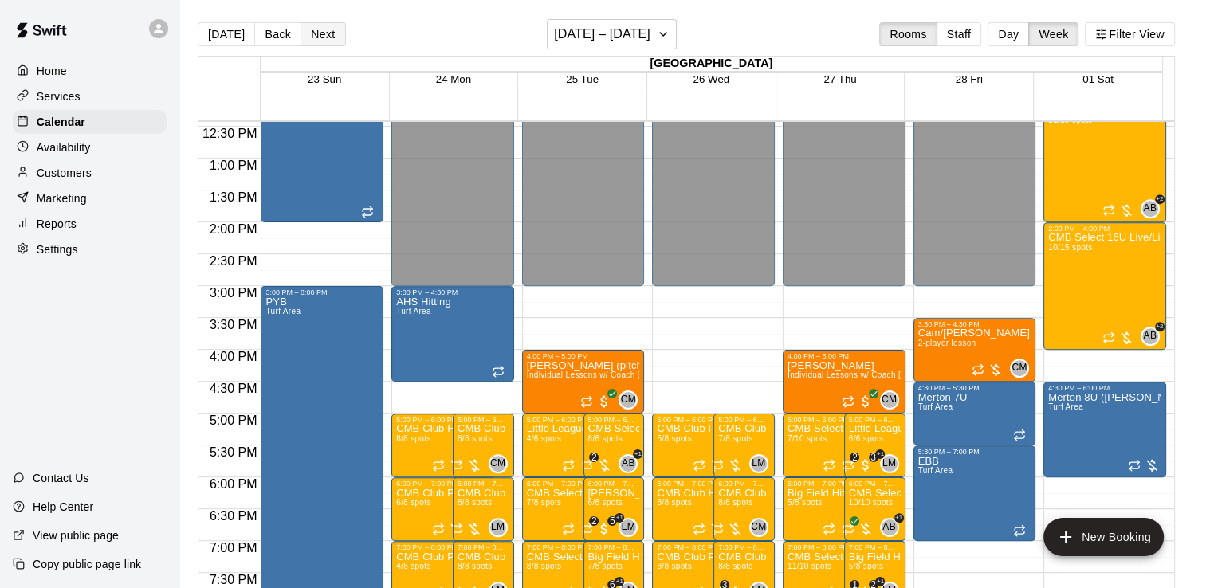
click at [324, 33] on button "Next" at bounding box center [322, 34] width 45 height 24
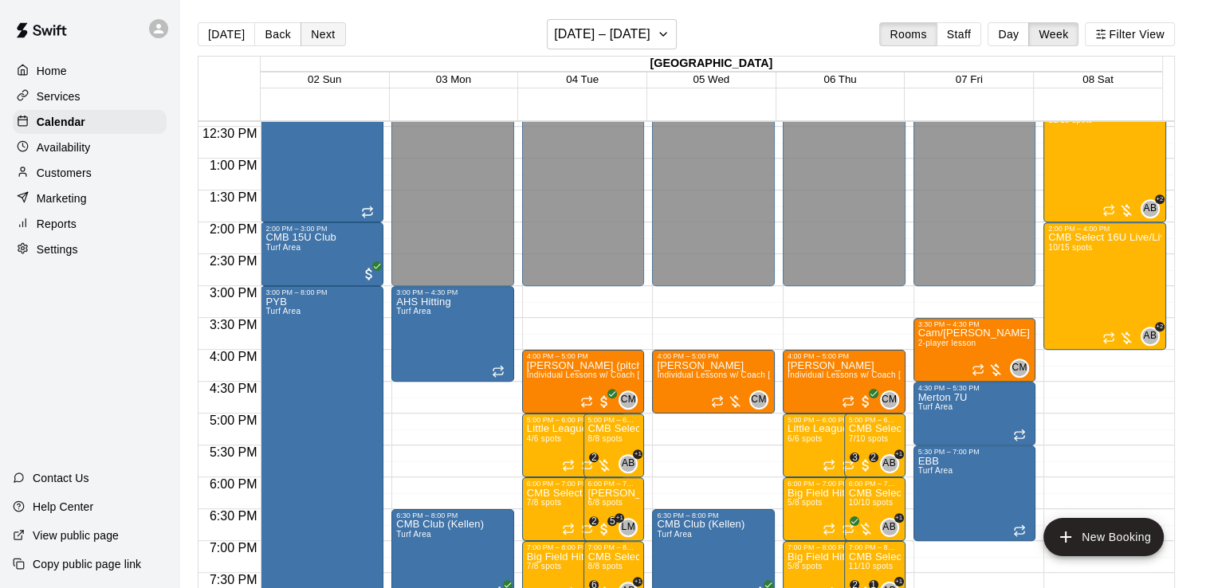
click at [320, 33] on button "Next" at bounding box center [322, 34] width 45 height 24
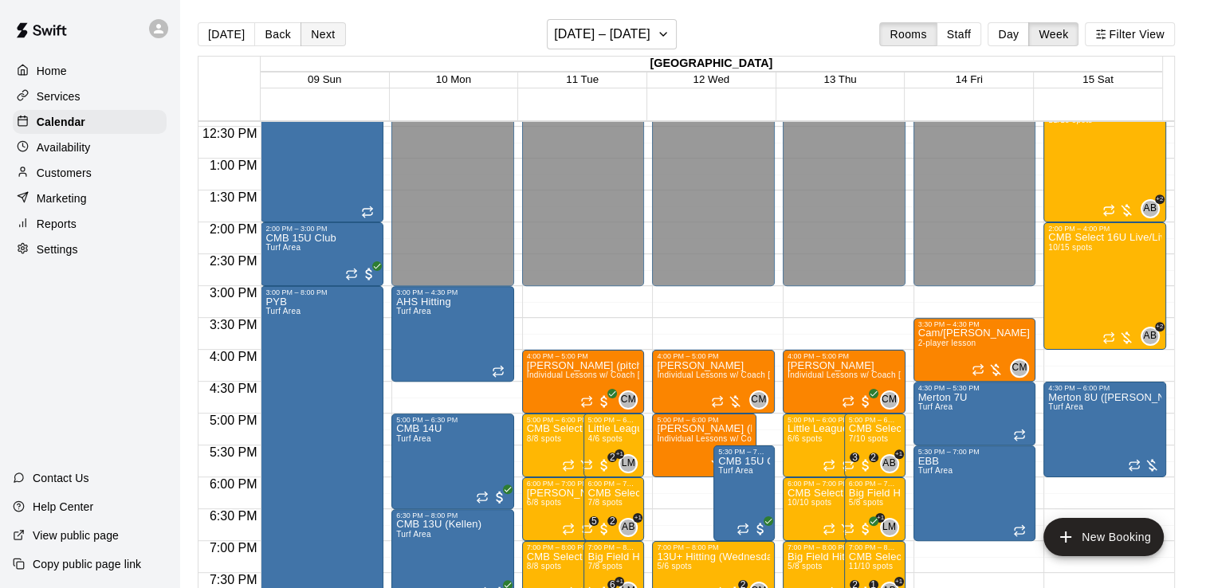
click at [325, 33] on button "Next" at bounding box center [322, 34] width 45 height 24
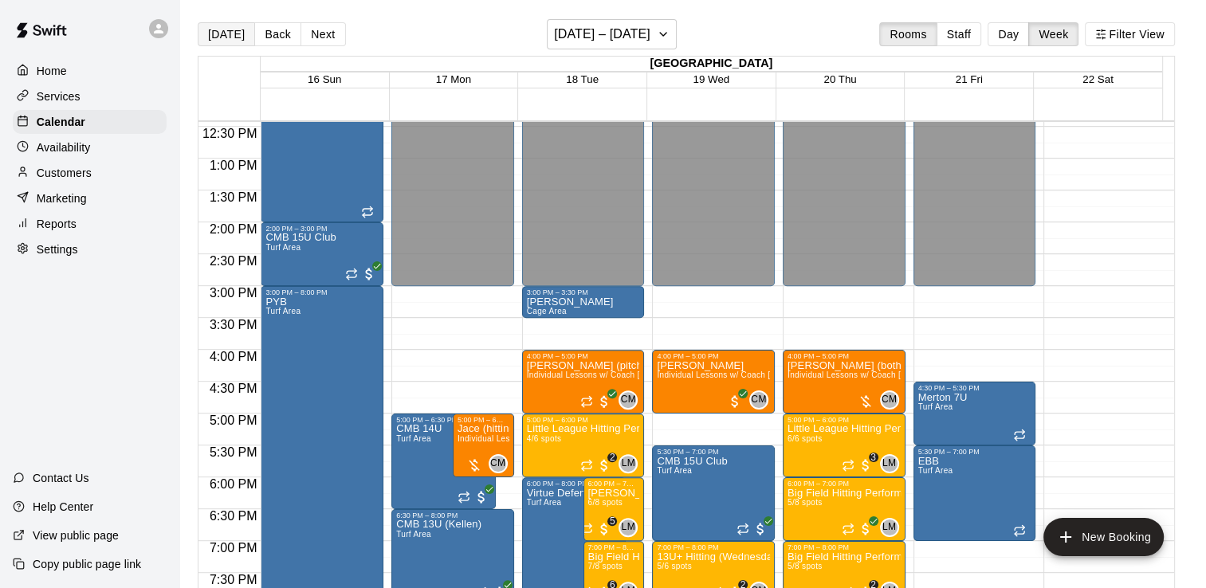
click at [218, 32] on button "[DATE]" at bounding box center [226, 34] width 57 height 24
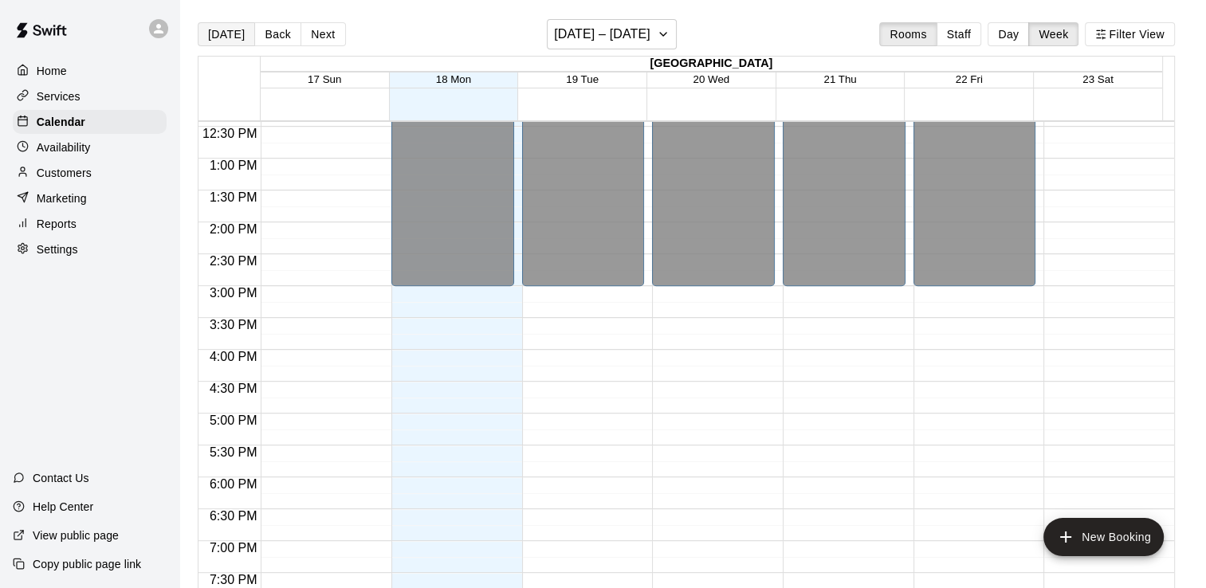
click at [232, 33] on button "[DATE]" at bounding box center [226, 34] width 57 height 24
click at [233, 37] on button "[DATE]" at bounding box center [226, 34] width 57 height 24
click at [223, 32] on button "[DATE]" at bounding box center [226, 34] width 57 height 24
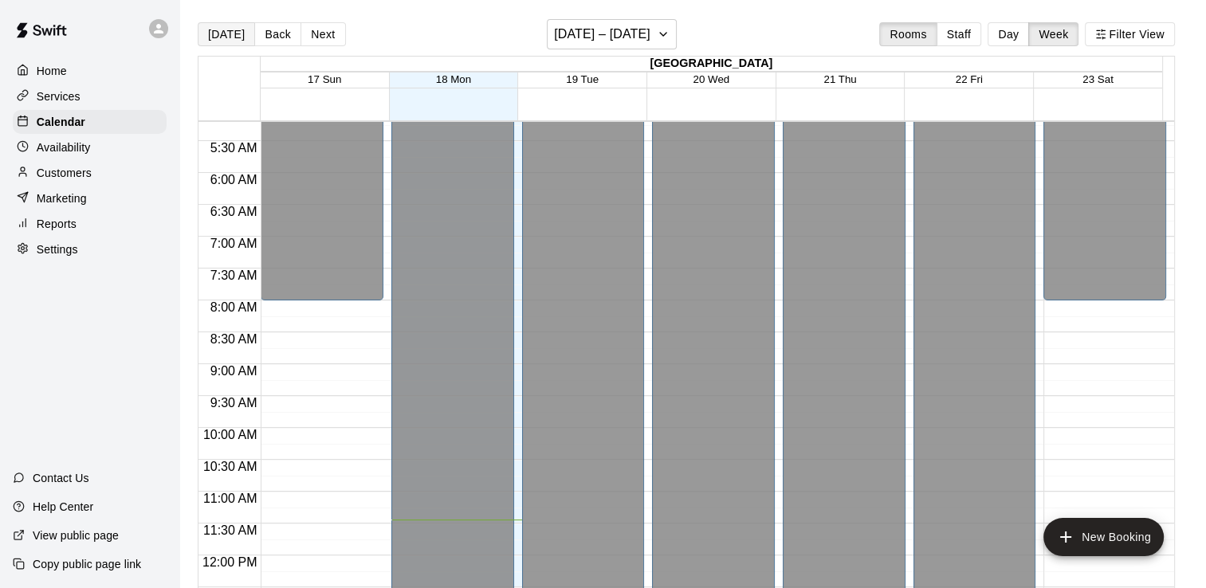
scroll to position [326, 0]
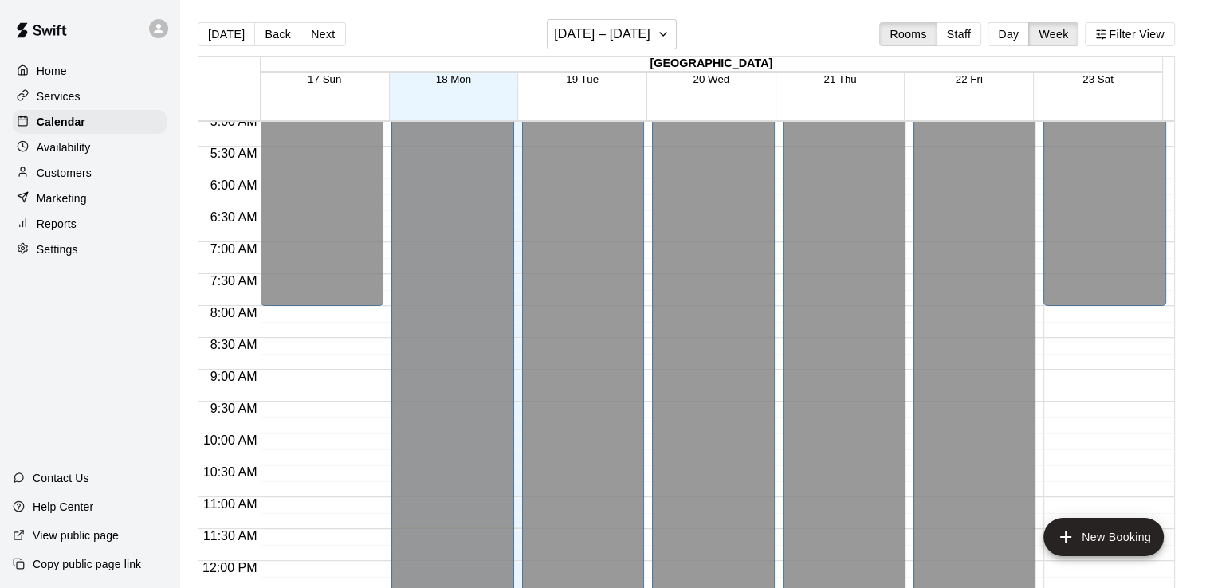
click at [53, 100] on p "Services" at bounding box center [59, 96] width 44 height 16
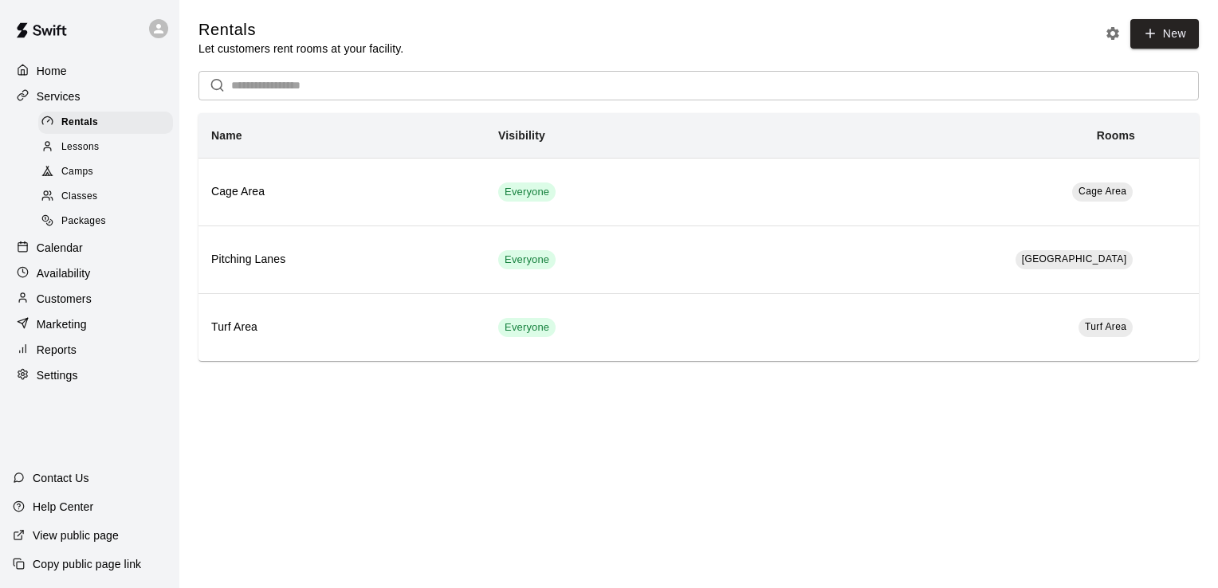
click at [86, 204] on span "Classes" at bounding box center [79, 197] width 36 height 16
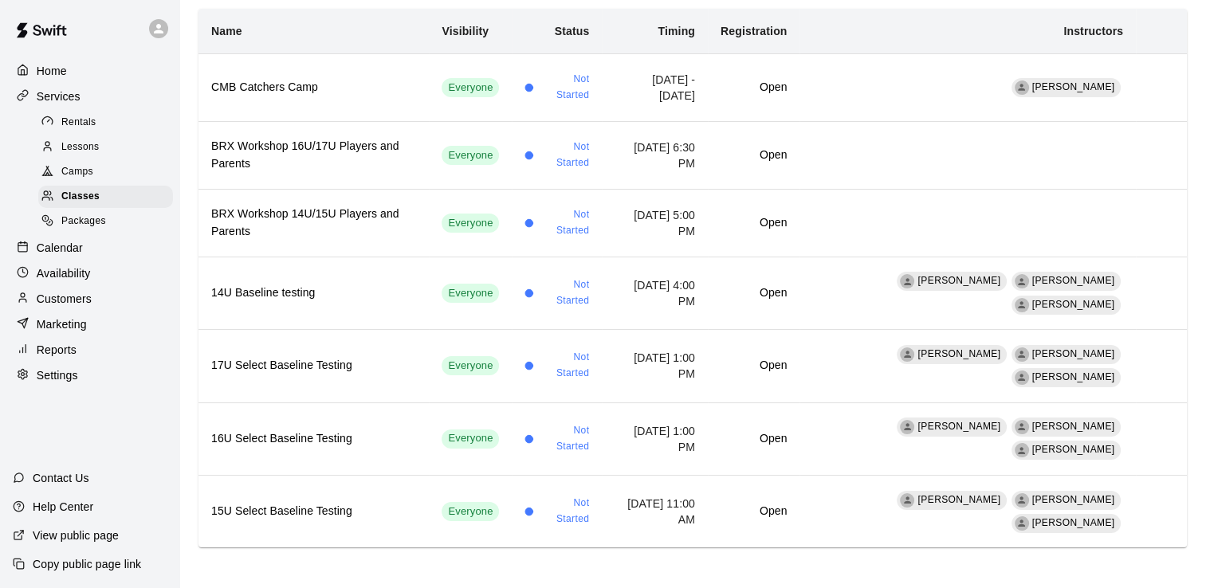
scroll to position [155, 0]
